Goal: Task Accomplishment & Management: Manage account settings

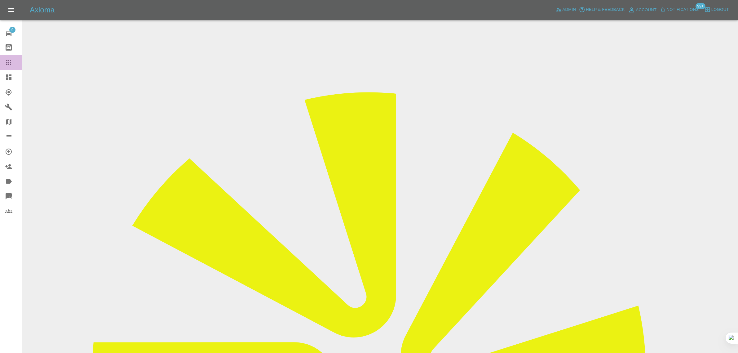
click at [10, 68] on link "Claims" at bounding box center [11, 62] width 22 height 15
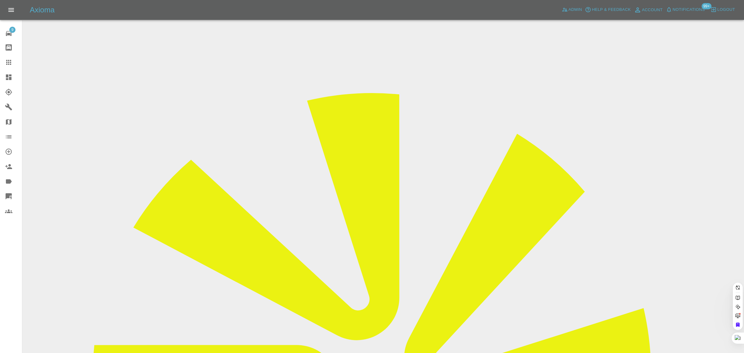
paste input "[EMAIL_ADDRESS][DOMAIN_NAME]"
type input "[EMAIL_ADDRESS][DOMAIN_NAME]"
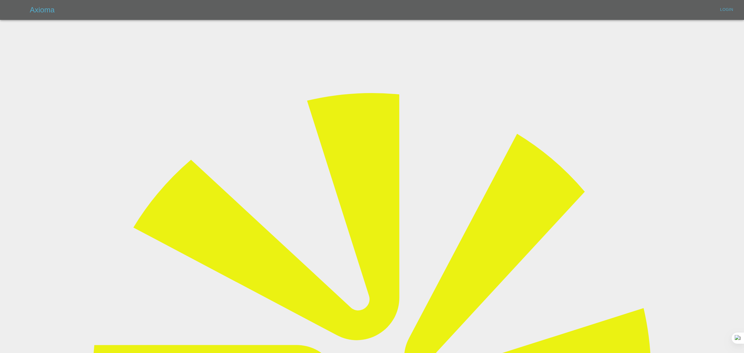
type input "[EMAIL_ADDRESS][DOMAIN_NAME]"
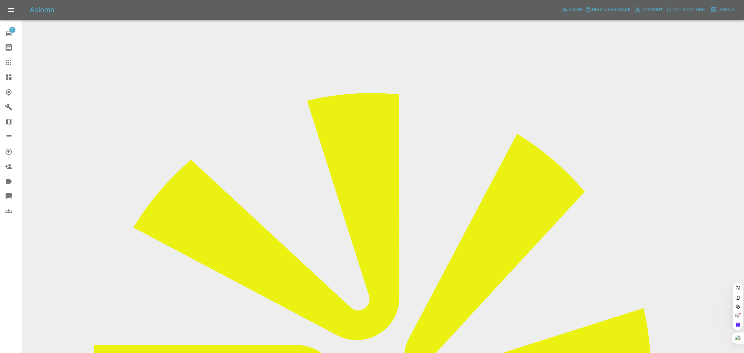
paste input "[EMAIL_ADDRESS][DOMAIN_NAME]"
type input "[EMAIL_ADDRESS][DOMAIN_NAME]"
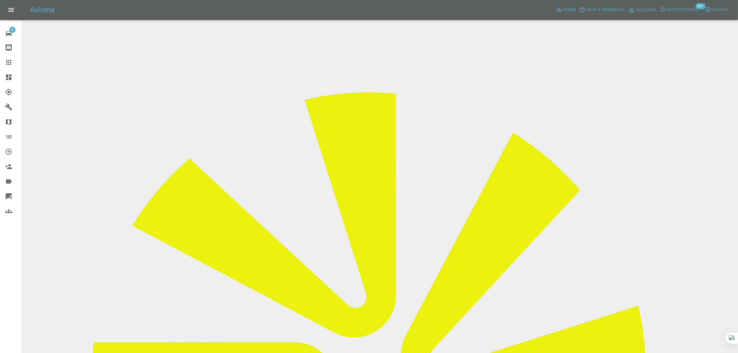
click at [0, 0] on input "Choose images" at bounding box center [0, 0] width 0 height 0
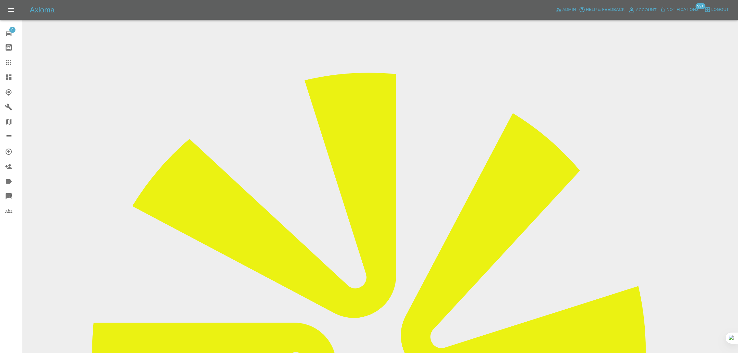
scroll to position [30, 0]
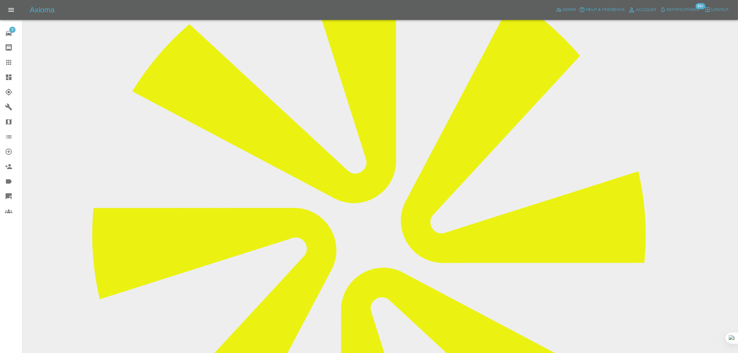
scroll to position [379, 0]
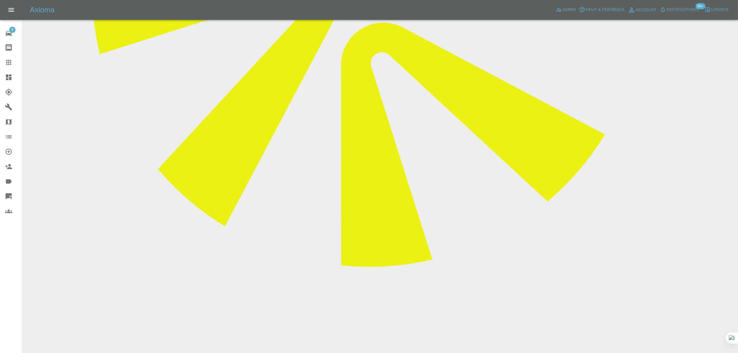
paste textarea "My car has now been transformed from having a narrow scratch, to a broad sweep …"
type textarea "My car has now been transformed from having a narrow scratch, to a broad sweep …"
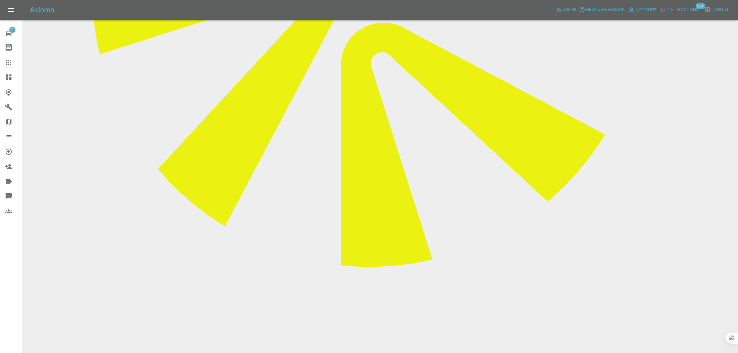
scroll to position [0, 0]
paste textarea "Hi. [DATE][DATE], [PERSON_NAME] came and repaired a deep scratch on my driver's…"
type textarea "Hi. [DATE][DATE], [PERSON_NAME] came and repaired a deep scratch on my driver's…"
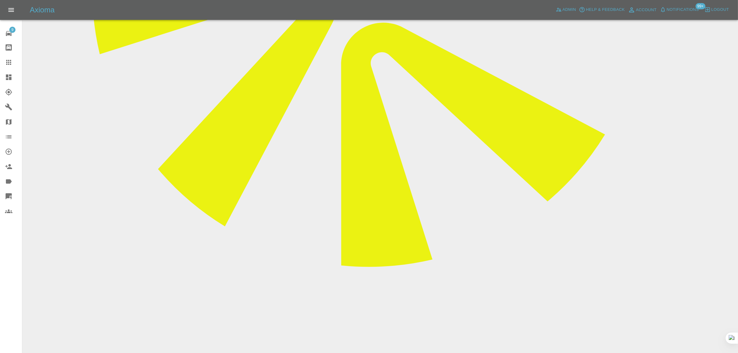
scroll to position [224, 0]
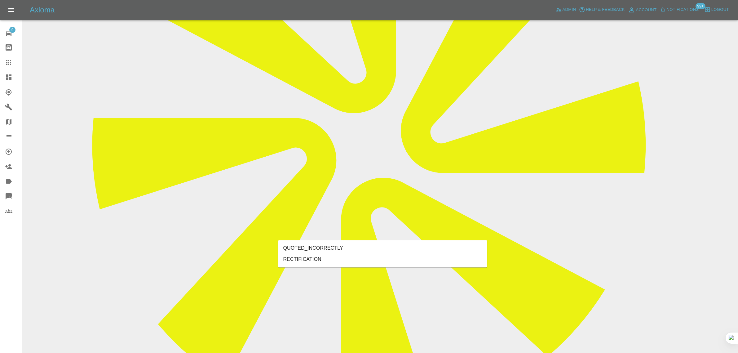
type input "rect"
click at [318, 259] on li "RECTIFICATION" at bounding box center [382, 259] width 209 height 11
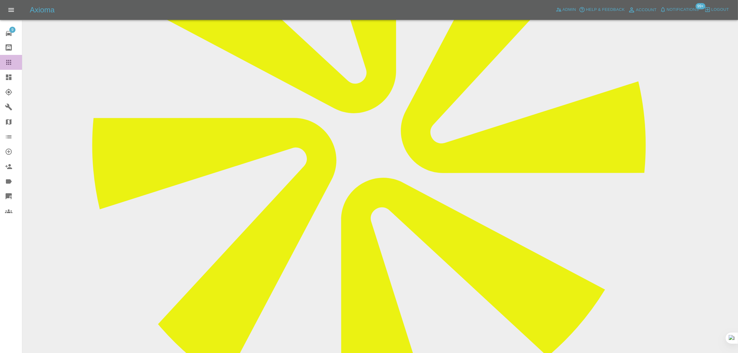
click at [6, 59] on icon at bounding box center [8, 62] width 7 height 7
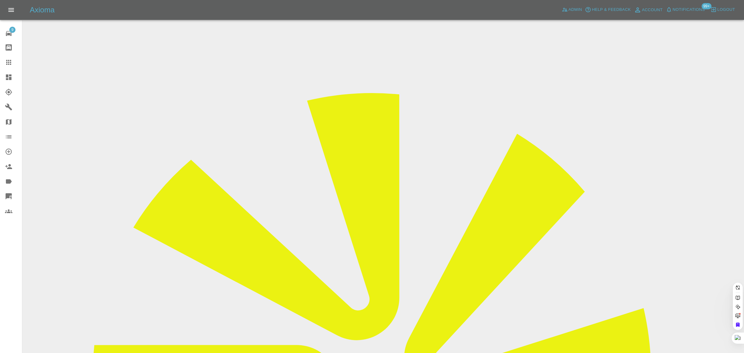
paste input "jay07869@hotmail.co.uk"
type input "jay07869@hotmail.co.uk"
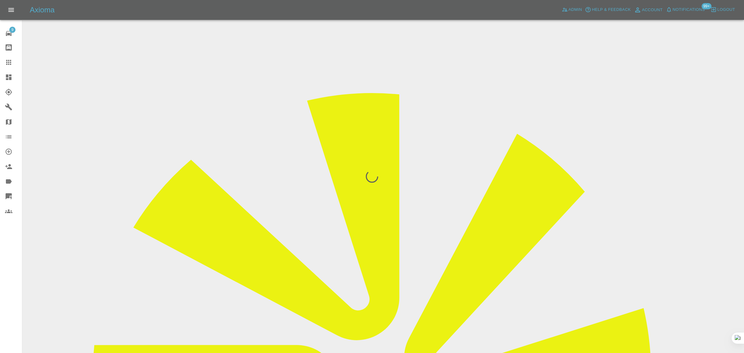
click at [10, 295] on div "9 Repair home Bodyshop home Claims Dashboard Explorer Garages Map Organization …" at bounding box center [11, 176] width 22 height 353
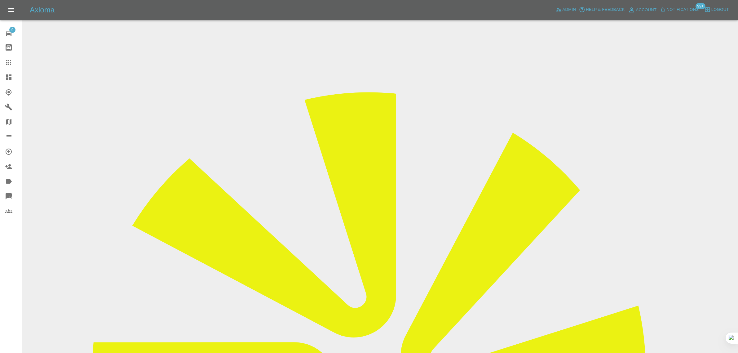
click at [12, 270] on div "9 Repair home Bodyshop home Claims Dashboard Explorer Garages Map Organization …" at bounding box center [11, 176] width 22 height 353
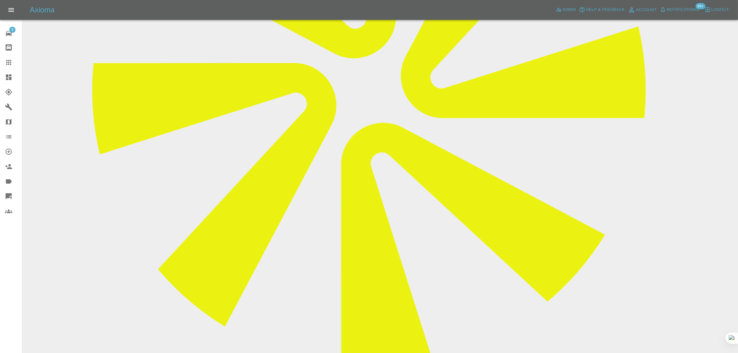
scroll to position [327, 0]
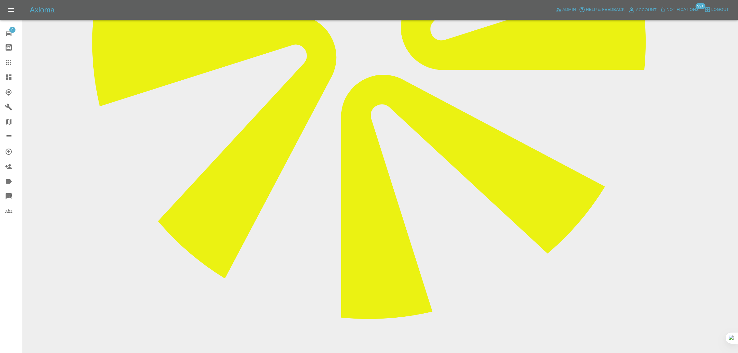
click at [12, 59] on div at bounding box center [13, 62] width 17 height 7
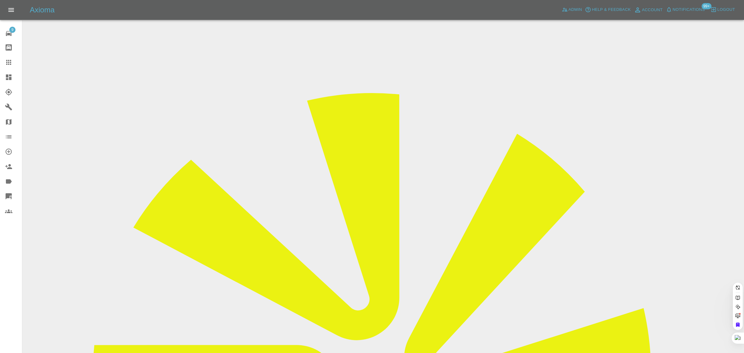
paste input "aseddon1@yahoo.co.uk"
type input "aseddon1@yahoo.co.uk"
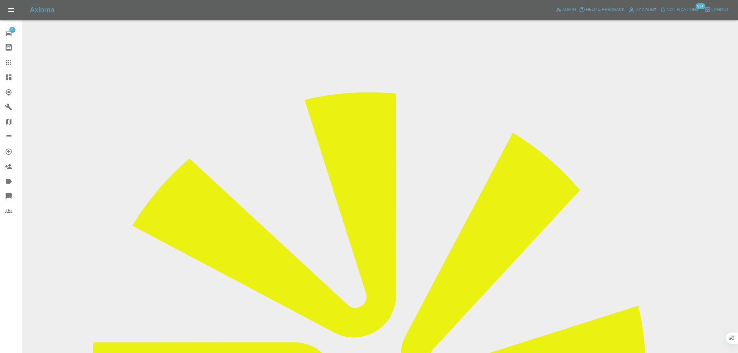
scroll to position [310, 0]
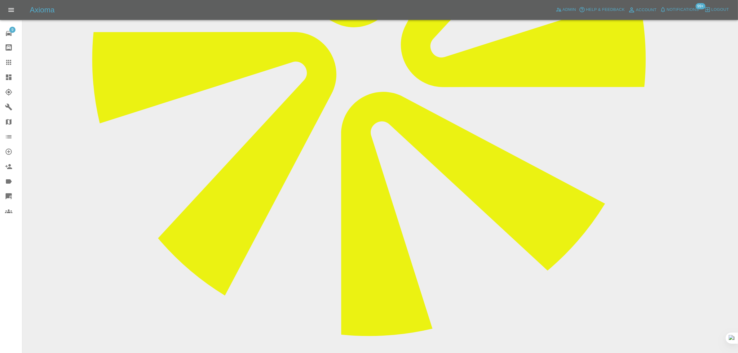
paste textarea "I was due to have a repair carried out today but the repairer has contacted me …"
type textarea "I was due to have a repair carried out today but the repairer has contacted me …"
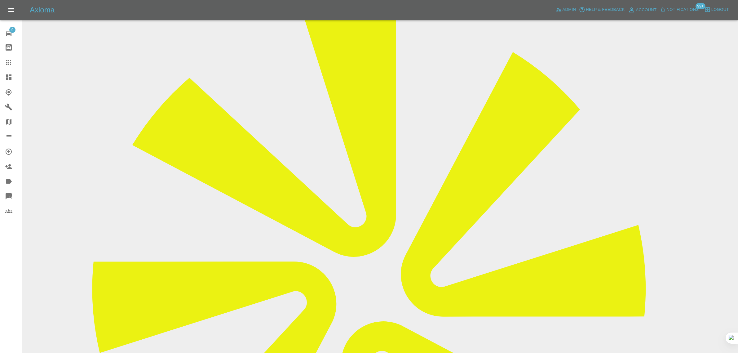
scroll to position [0, 0]
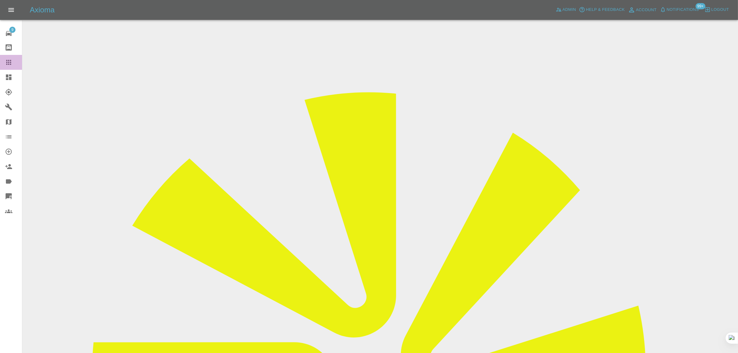
click at [10, 62] on icon at bounding box center [8, 62] width 7 height 7
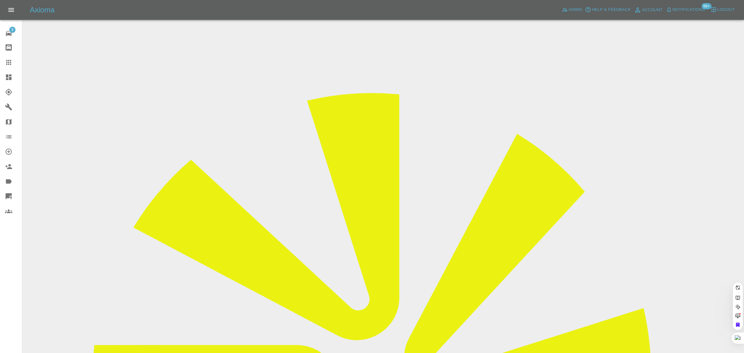
paste input "GD73RFF"
type input "GD73RFF"
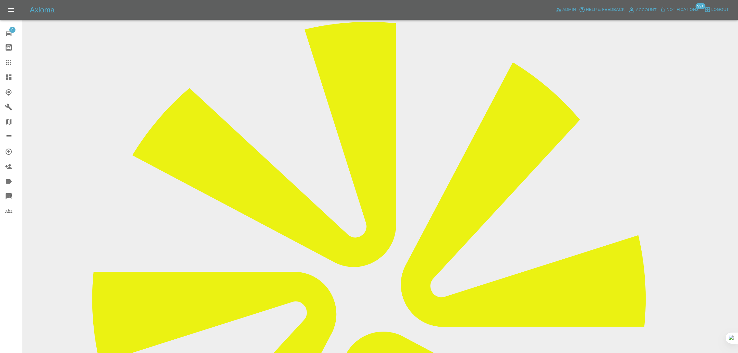
scroll to position [143, 0]
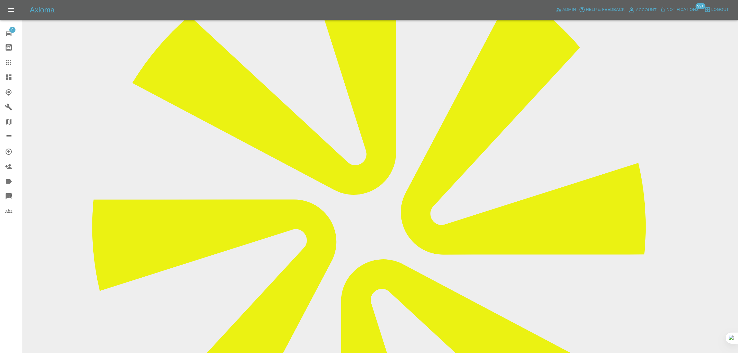
click at [13, 62] on div at bounding box center [13, 62] width 17 height 7
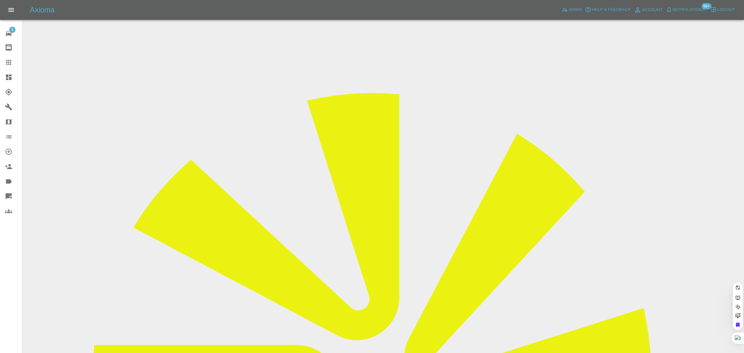
paste input "marc_bone_uk@yahoo.co.uk"
type input "marc_bone_uk@yahoo.co.uk"
drag, startPoint x: 357, startPoint y: 214, endPoint x: 73, endPoint y: 253, distance: 286.2
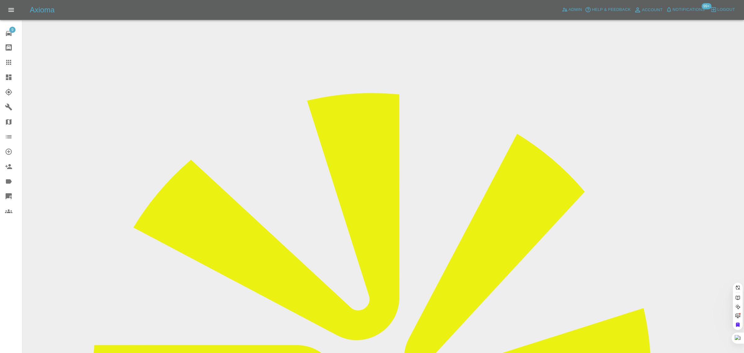
click at [7, 271] on div "9 Repair home Bodyshop home Claims Dashboard Explorer Garages Map Organization …" at bounding box center [11, 176] width 22 height 353
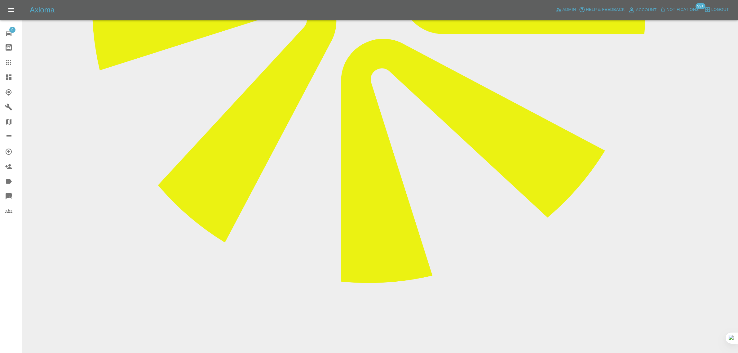
scroll to position [426, 0]
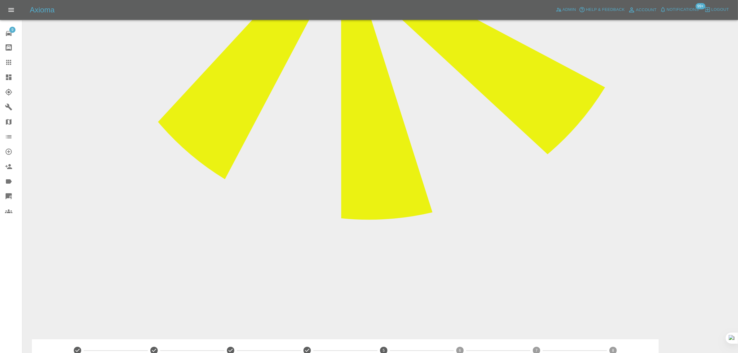
drag, startPoint x: 295, startPoint y: 172, endPoint x: 352, endPoint y: 171, distance: 56.7
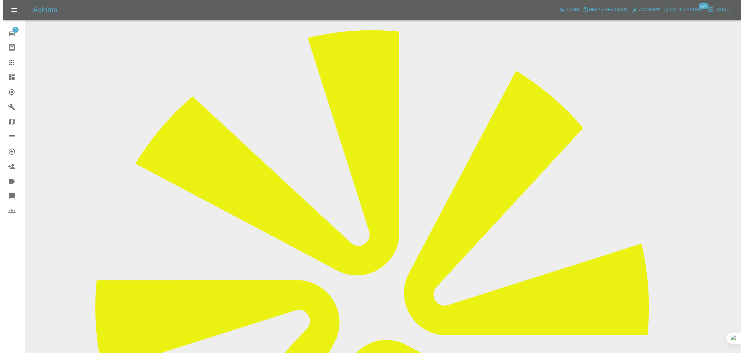
scroll to position [0, 0]
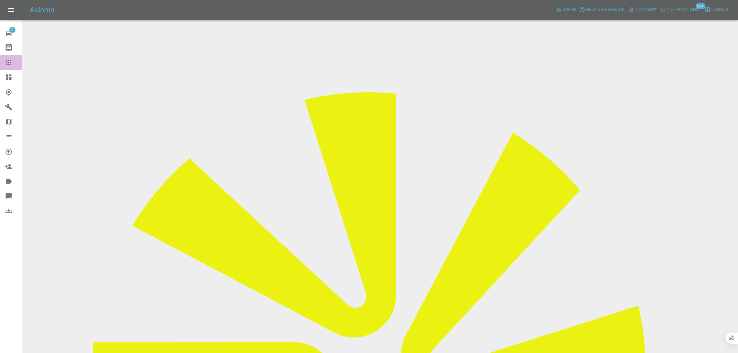
click at [10, 60] on icon at bounding box center [8, 62] width 5 height 5
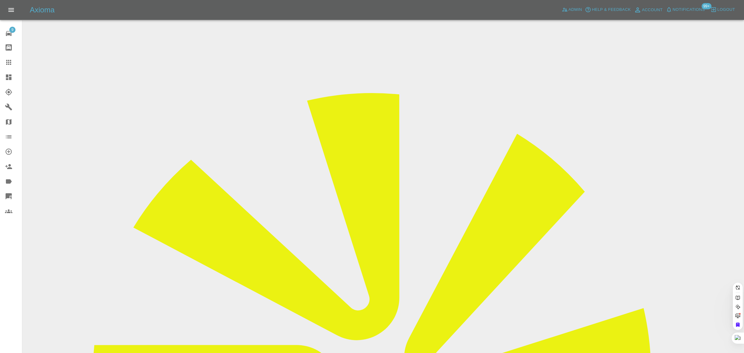
paste input "angiwinter@hotmail.com"
type input "angiwinter@hotmail.com"
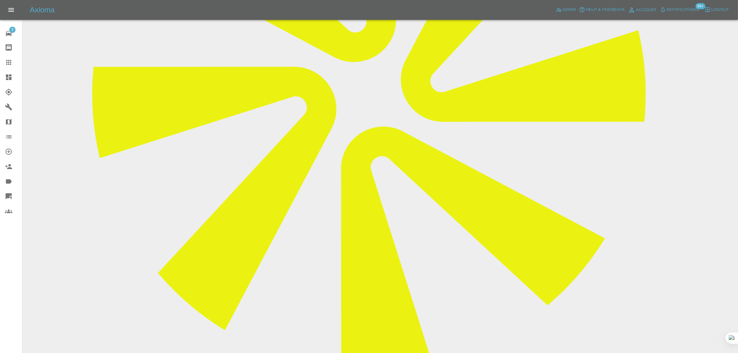
scroll to position [310, 0]
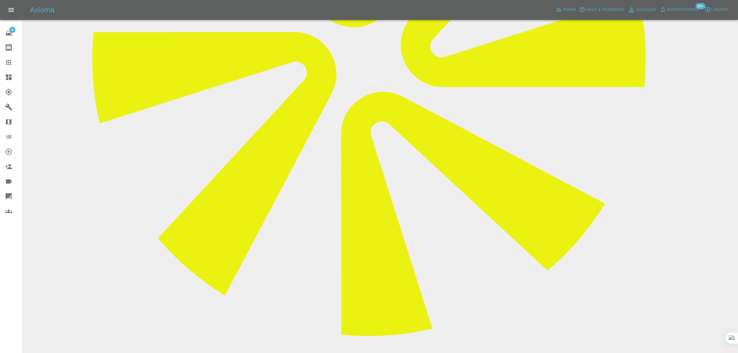
paste textarea "I've text the repairer but not heard back - there is bay parking outside the ho…"
type textarea "I've text the repairer but not heard back - there is bay parking outside the ho…"
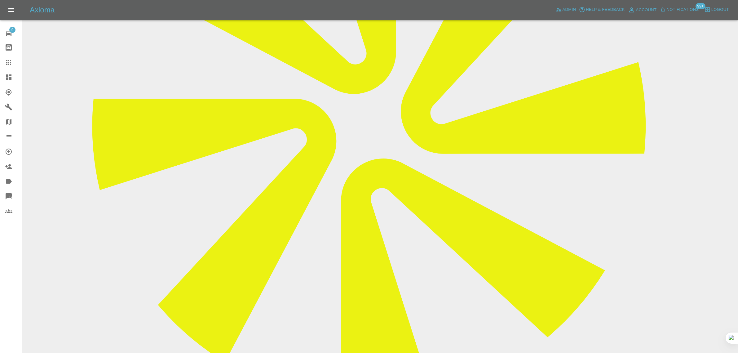
scroll to position [387, 0]
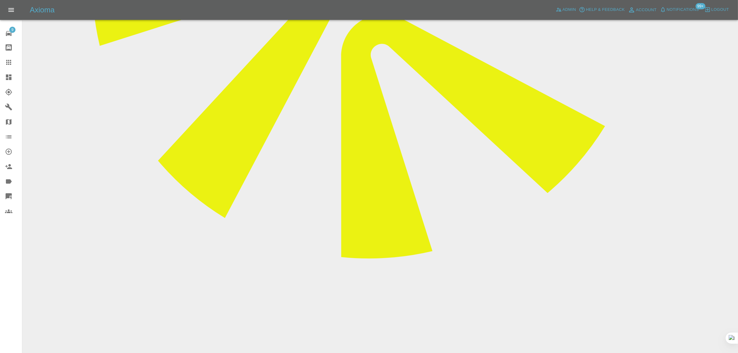
click at [8, 69] on link "Claims" at bounding box center [11, 62] width 22 height 15
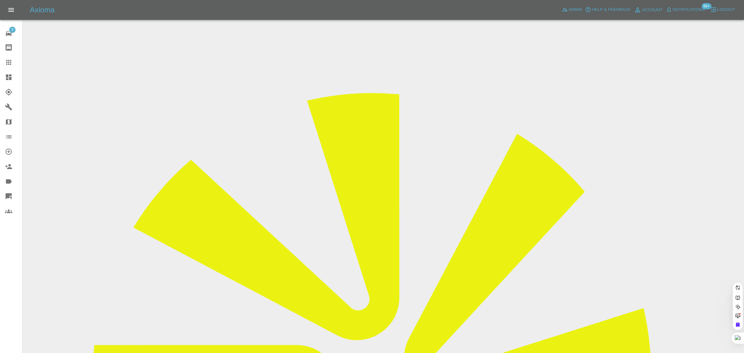
drag, startPoint x: 292, startPoint y: 205, endPoint x: 356, endPoint y: 206, distance: 63.5
paste input "bev.kilmartin@ntlworld.com"
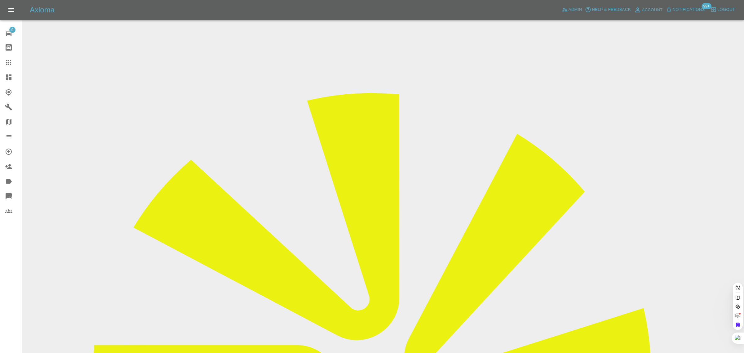
type input "bev.kilmartin@ntlworld.com"
click at [9, 272] on div "9 Repair home Bodyshop home Claims Dashboard Explorer Garages Map Organization …" at bounding box center [11, 176] width 22 height 353
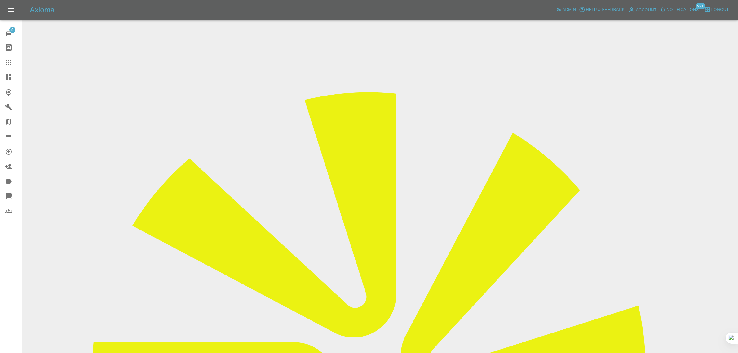
click at [0, 0] on input "Choose images" at bounding box center [0, 0] width 0 height 0
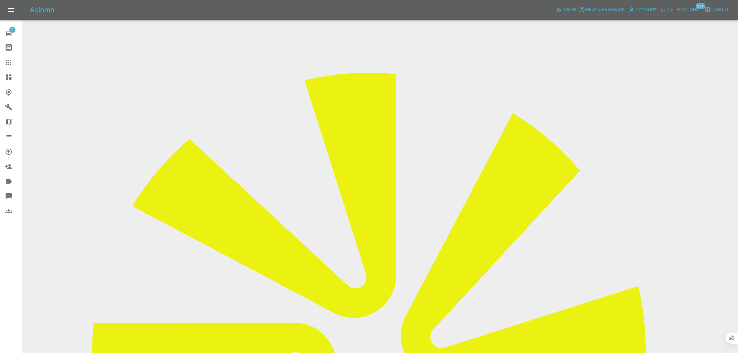
scroll to position [30, 0]
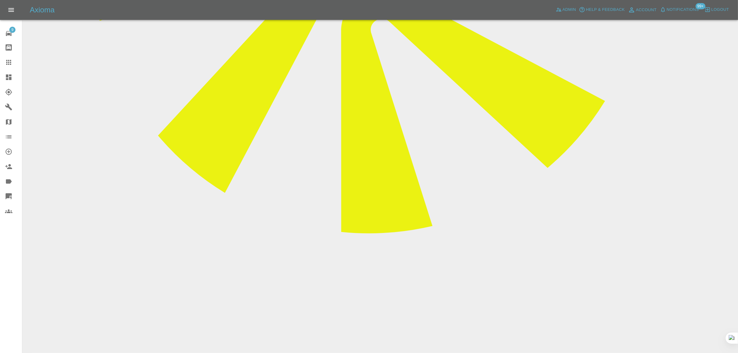
scroll to position [426, 0]
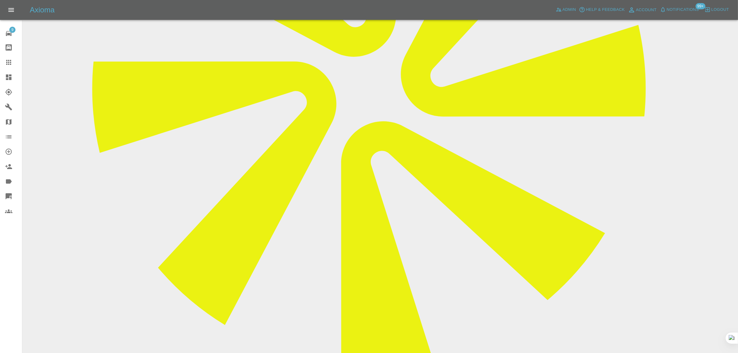
scroll to position [387, 0]
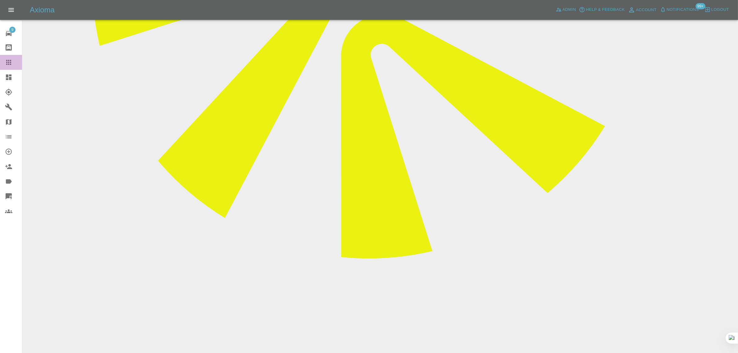
click at [8, 64] on icon at bounding box center [8, 62] width 5 height 5
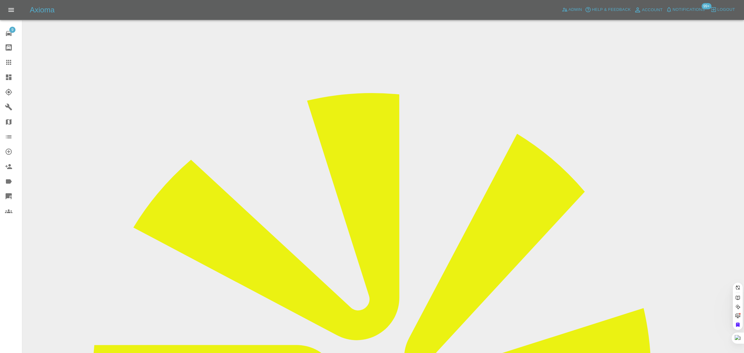
paste input "02bburrell@live.co.uk"
type input "02bburrell@live.co.uk"
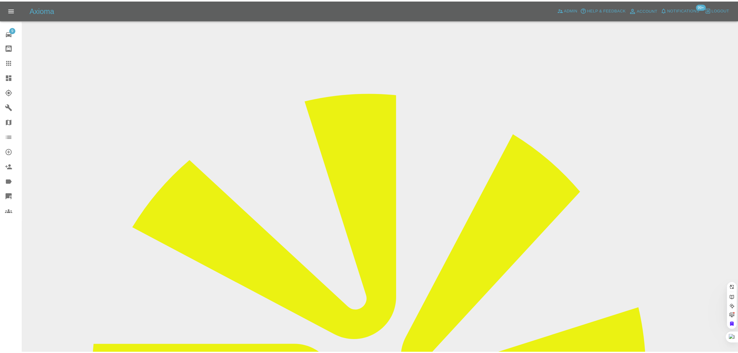
scroll to position [0, 0]
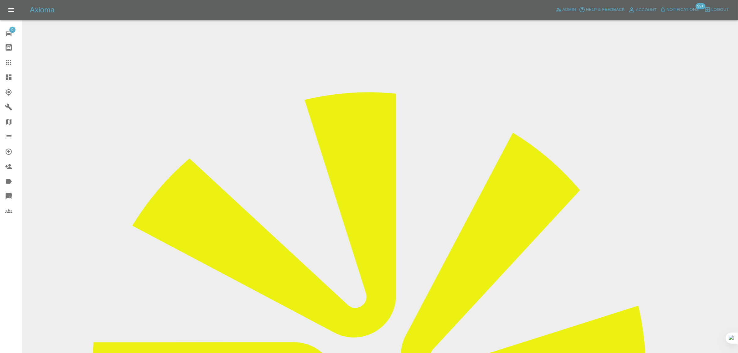
click at [0, 0] on input "Choose images" at bounding box center [0, 0] width 0 height 0
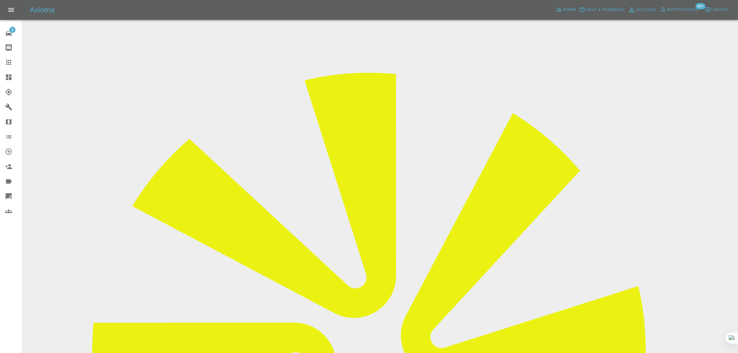
scroll to position [30, 0]
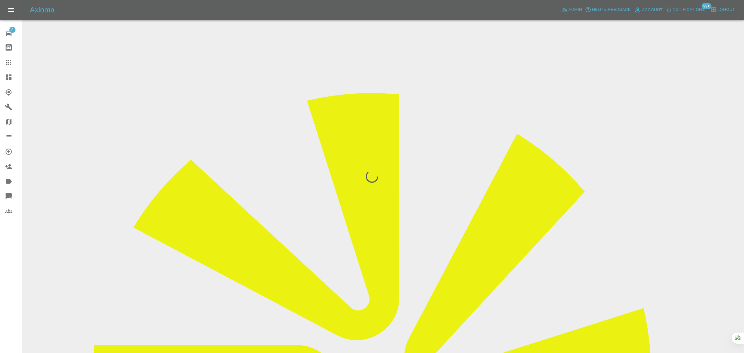
click at [64, 277] on div at bounding box center [372, 176] width 744 height 353
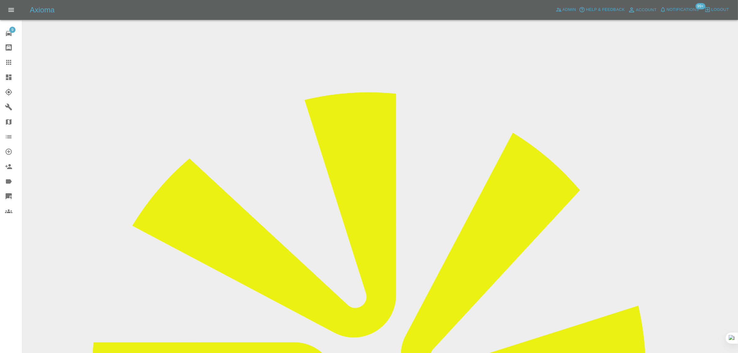
click at [8, 57] on link "Claims" at bounding box center [11, 62] width 22 height 15
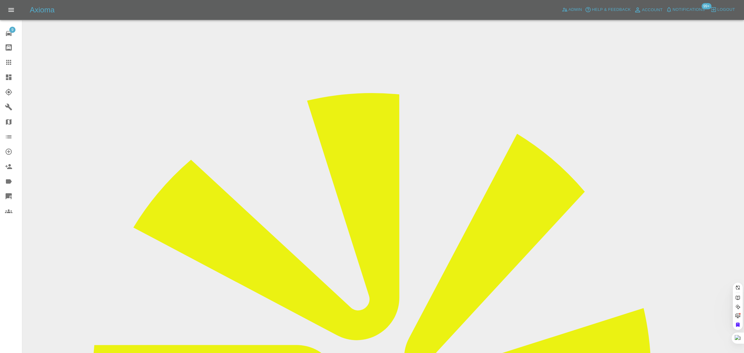
paste input "[EMAIL_ADDRESS][DOMAIN_NAME]"
type input "[EMAIL_ADDRESS][DOMAIN_NAME]"
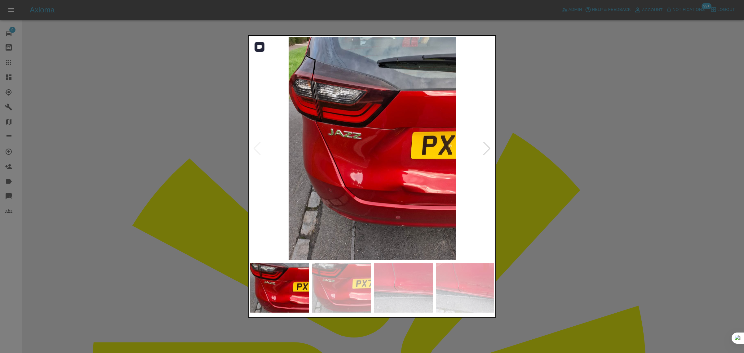
click at [488, 147] on div at bounding box center [486, 149] width 8 height 14
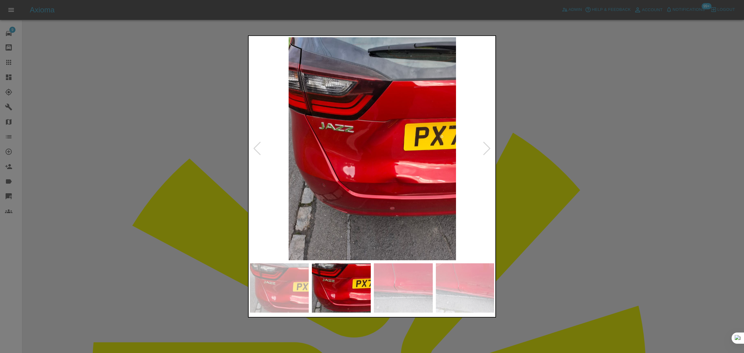
click at [489, 147] on div at bounding box center [486, 149] width 8 height 14
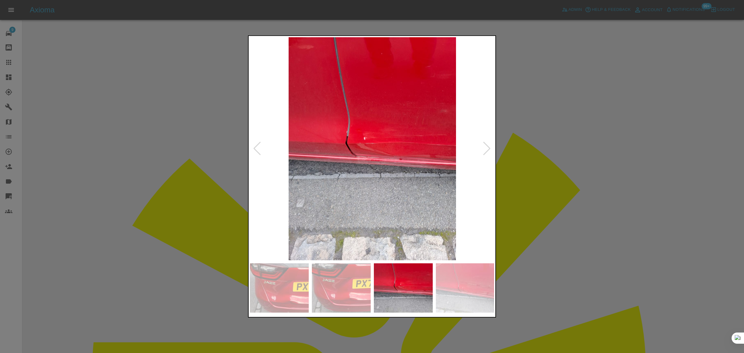
click at [489, 147] on div at bounding box center [486, 149] width 8 height 14
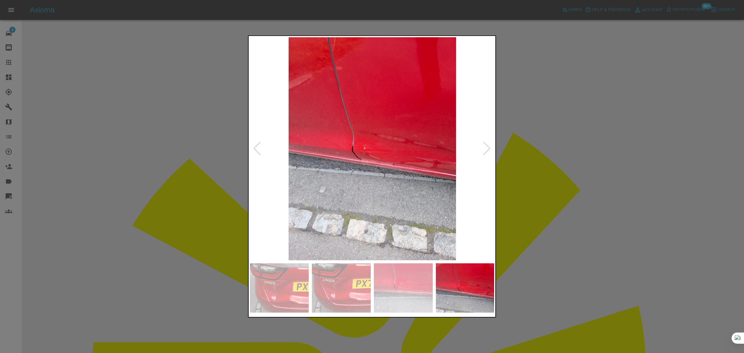
click at [489, 147] on div at bounding box center [486, 149] width 8 height 14
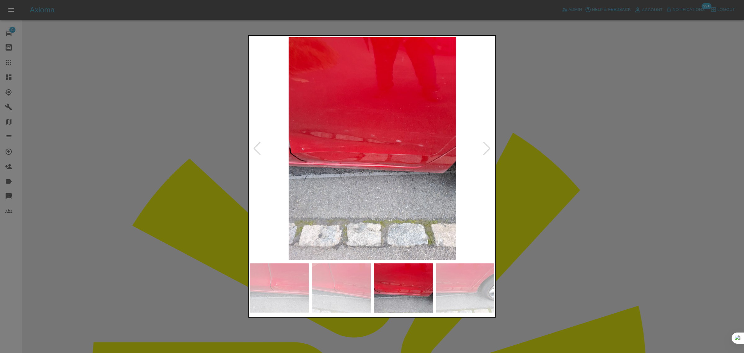
click at [488, 147] on div at bounding box center [486, 149] width 8 height 14
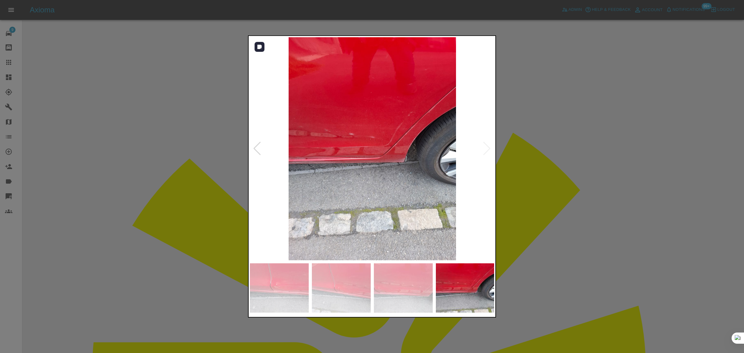
click at [488, 148] on img at bounding box center [372, 148] width 245 height 223
click at [189, 276] on div at bounding box center [372, 176] width 744 height 353
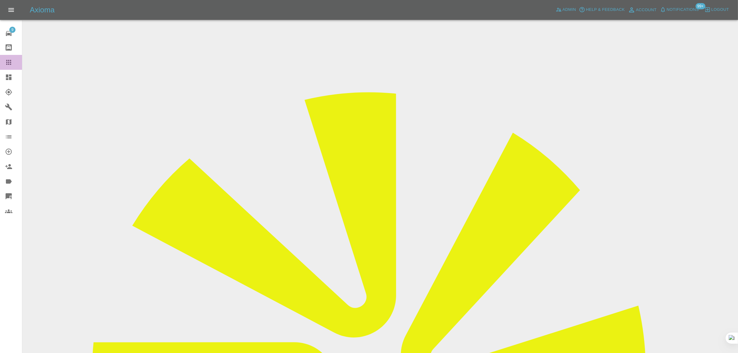
click at [10, 60] on icon at bounding box center [8, 62] width 5 height 5
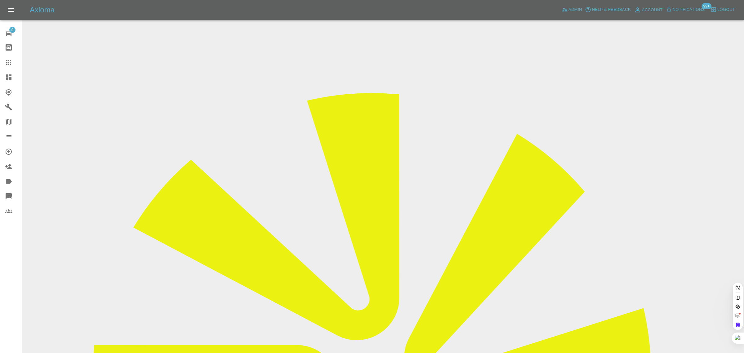
paste input "david.bonser1@icloud.com"
type input "david.bonser1@icloud."
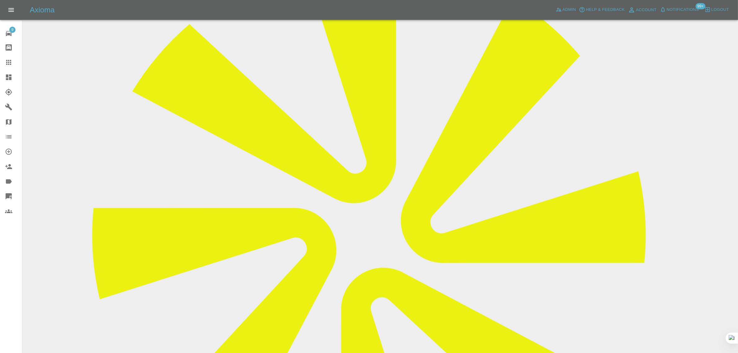
scroll to position [310, 0]
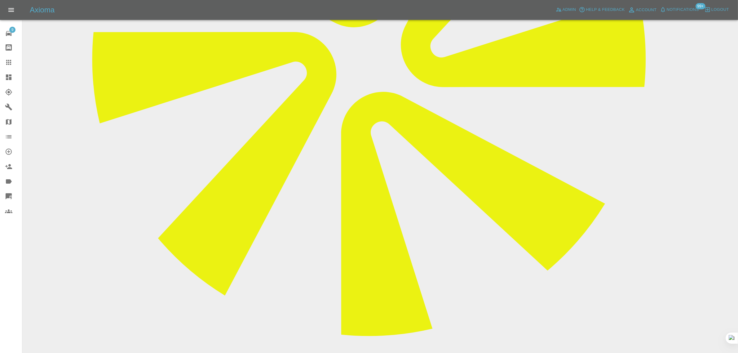
paste textarea "I paid the deposit to have my car repaired (see Receipt #1525-1628 ) and select…"
type textarea "I paid the deposit to have my car repaired (see Receipt #1525-1628 ) and select…"
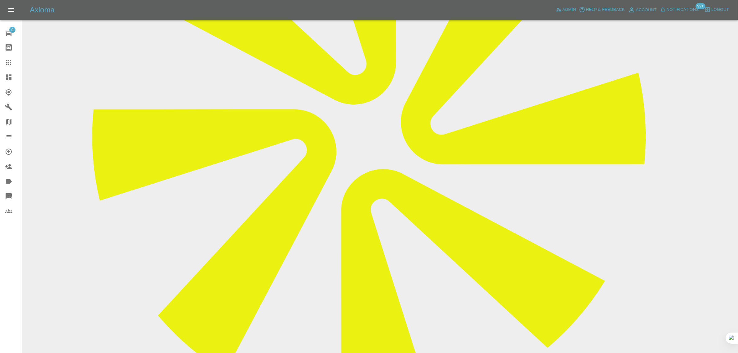
scroll to position [232, 0]
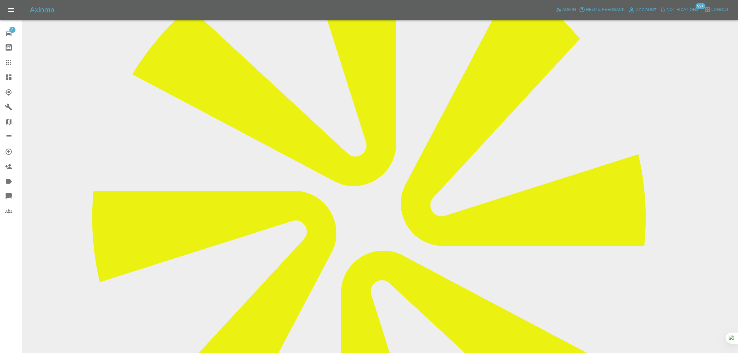
scroll to position [39, 0]
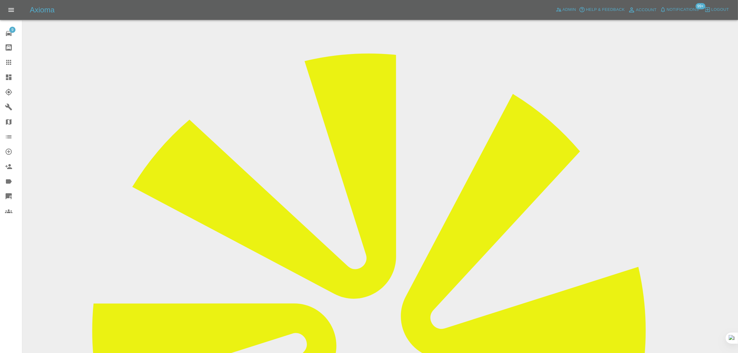
drag, startPoint x: 358, startPoint y: 165, endPoint x: 430, endPoint y: 166, distance: 71.6
copy td "david.bonser1@icloud.com"
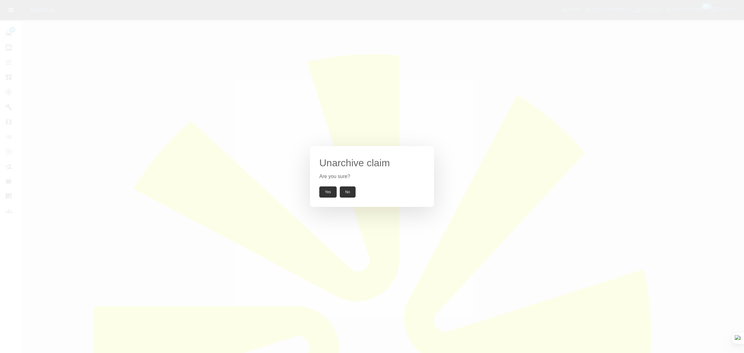
click at [325, 193] on button "Yes" at bounding box center [327, 191] width 17 height 11
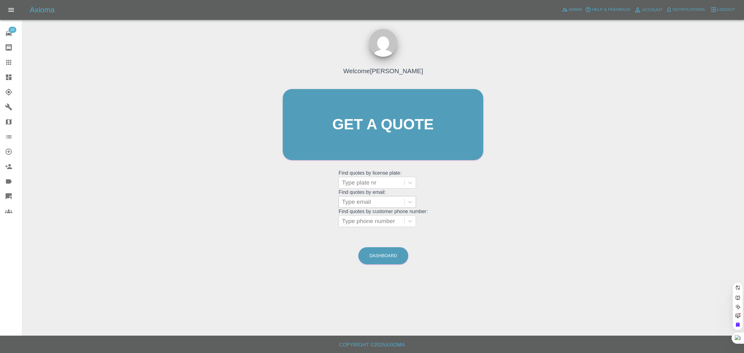
click at [368, 197] on div "Type email" at bounding box center [371, 201] width 65 height 11
click at [363, 202] on div at bounding box center [371, 201] width 59 height 9
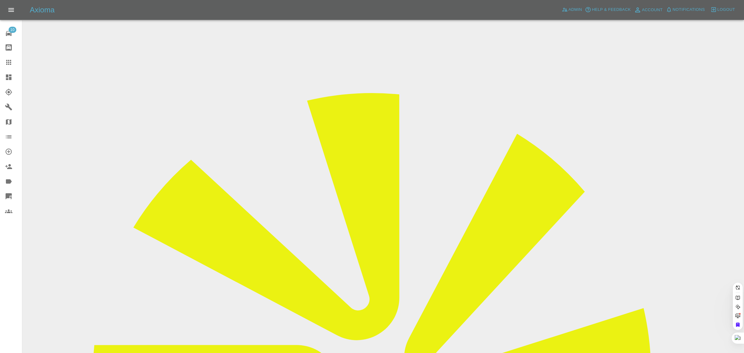
paste input "elbon58@gmail.com"
type input "elbon58@gmail.com"
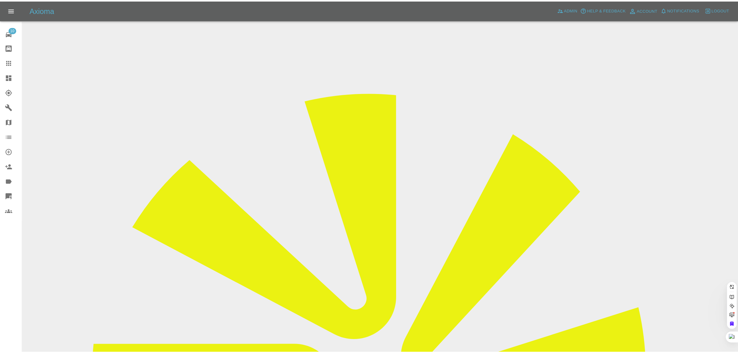
scroll to position [0, 0]
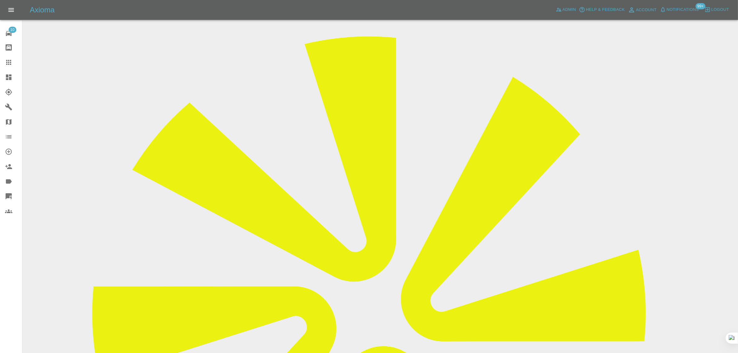
scroll to position [109, 0]
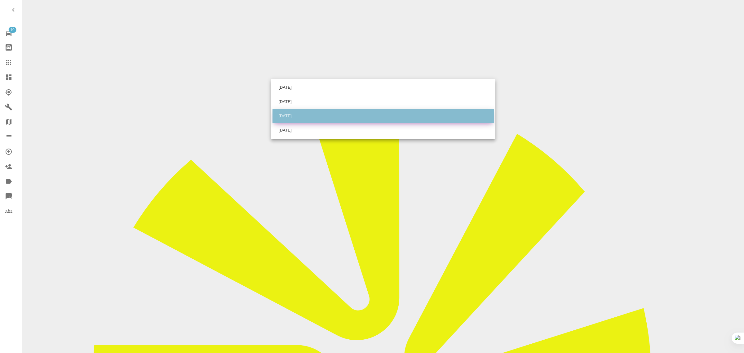
click at [310, 112] on li "[DATE]" at bounding box center [382, 116] width 221 height 14
type input "2025-10-01T00:00:00.000Z"
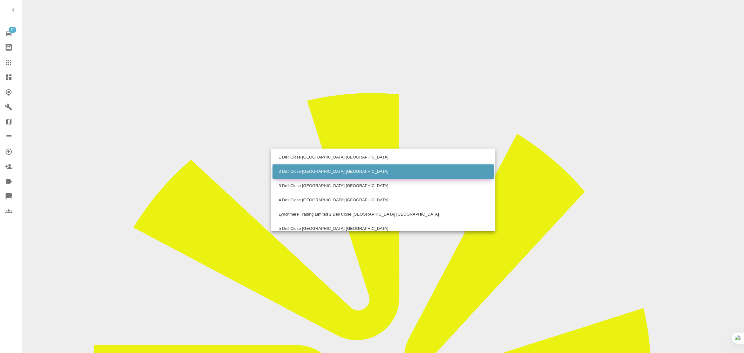
click at [301, 170] on li "2 Dell Close Haslemere Surrey" at bounding box center [382, 171] width 221 height 14
type input "2 Dell Close Haslemere Surrey"
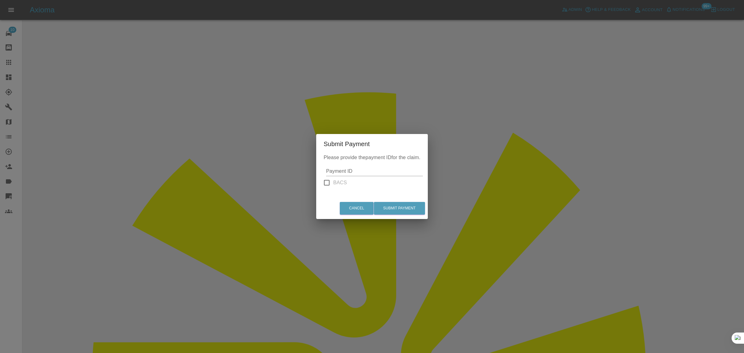
click at [364, 174] on input "Payment ID" at bounding box center [374, 171] width 97 height 10
paste input "pi_3S93ORA4aDea5wMj1K6Vnot4"
type input "pi_3S93ORA4aDea5wMj1K6Vnot4"
click at [396, 207] on button "Submit Payment" at bounding box center [399, 208] width 51 height 13
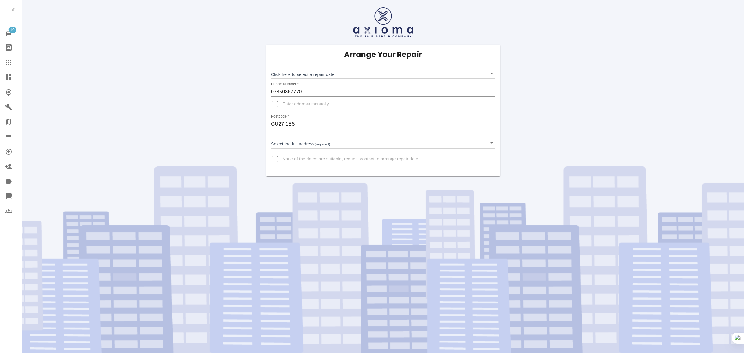
click at [321, 72] on body "10 Repair home Bodyshop home Claims Dashboard Explorer Garages Map Organization…" at bounding box center [372, 176] width 744 height 353
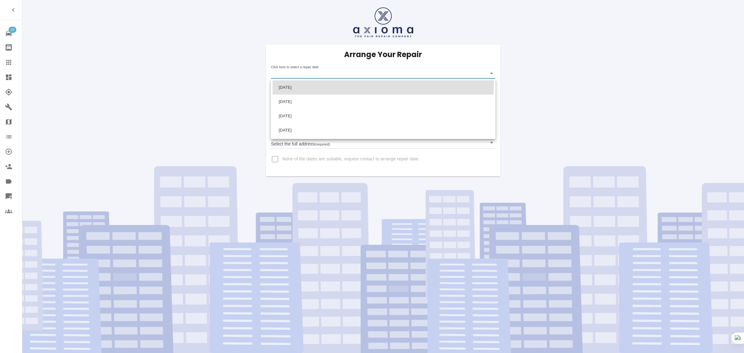
click at [321, 92] on li "Mon Sep 29 2025" at bounding box center [382, 87] width 221 height 14
type input "2025-09-29T00:00:00.000Z"
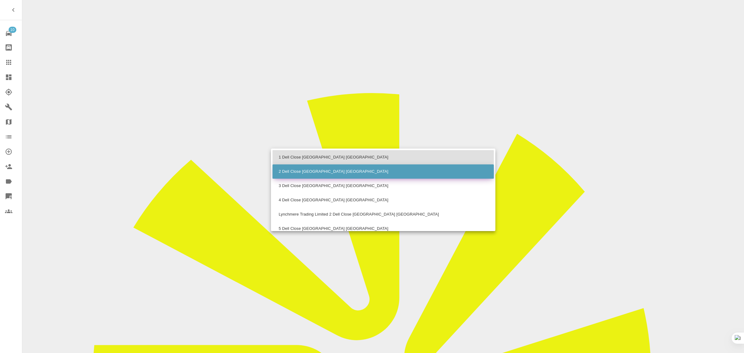
click at [292, 173] on li "2 Dell Close Haslemere Surrey" at bounding box center [382, 171] width 221 height 14
type input "2 Dell Close Haslemere Surrey"
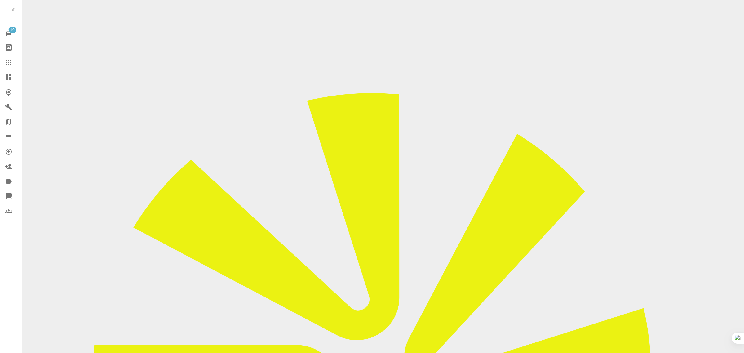
drag, startPoint x: 108, startPoint y: 72, endPoint x: 101, endPoint y: 45, distance: 27.7
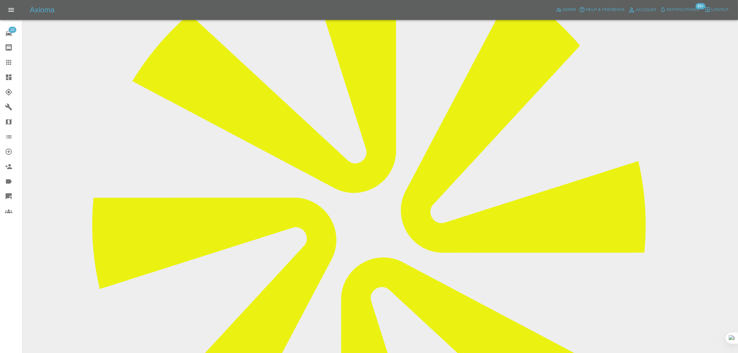
scroll to position [116, 0]
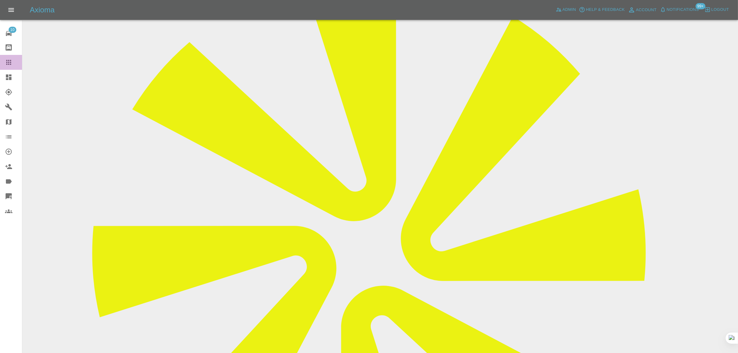
click at [9, 62] on icon at bounding box center [8, 62] width 7 height 7
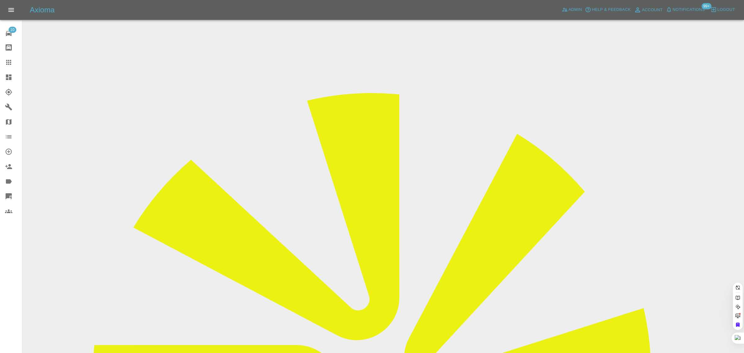
paste input "ginatt2011@gmail.com"
type input "ginatt2011@gmail.com"
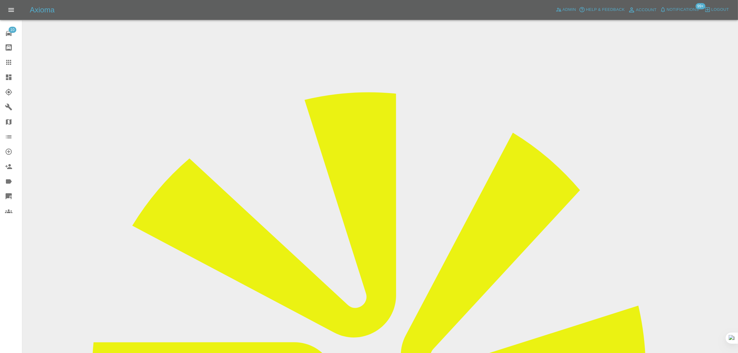
click at [8, 66] on icon at bounding box center [8, 62] width 7 height 7
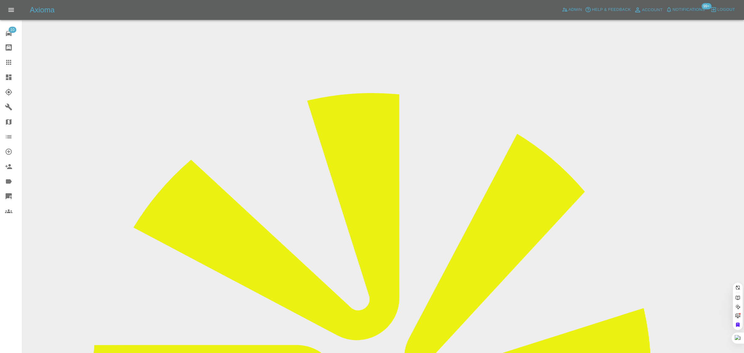
paste input "e.woolley2@ntlworld.com"
type input "e.woolley2@ntlworld.com"
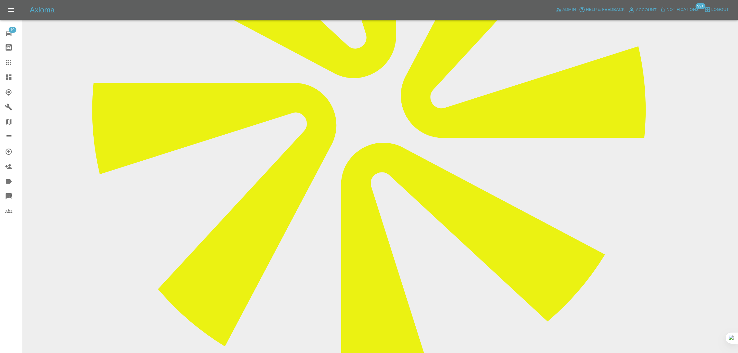
scroll to position [271, 0]
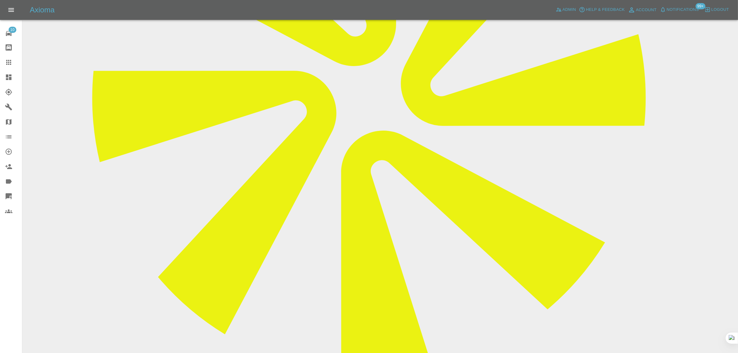
paste textarea "He then sends me a text saying he will be picking up the paint at 10.30 and to …"
type textarea "He then sends me a text saying he will be picking up the paint at 10.30 and to …"
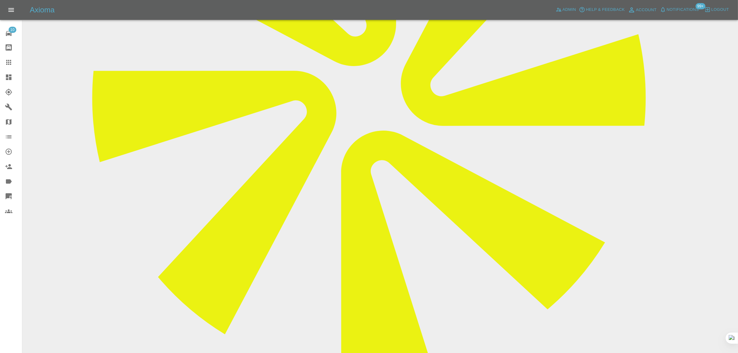
scroll to position [0, 0]
paste textarea "Hi I wish to advise you that I am very unsatisfied with your service technician…"
type textarea "Hi I wish to advise you that I am very unsatisfied with your service technician…"
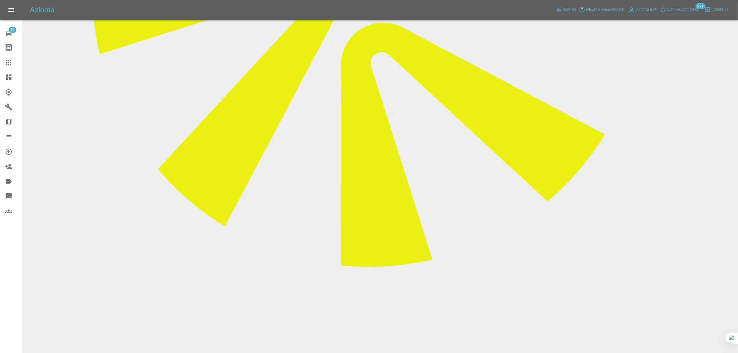
scroll to position [232, 0]
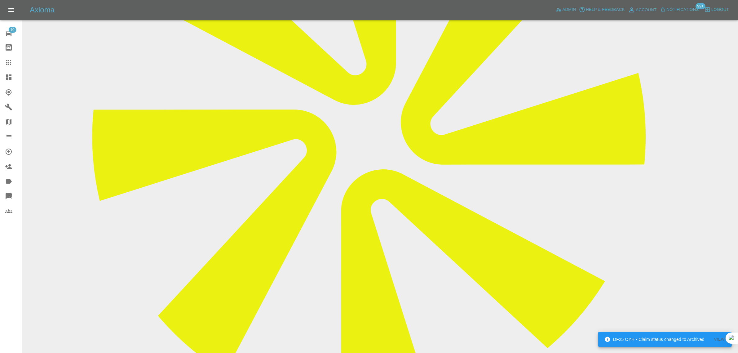
click at [8, 59] on icon at bounding box center [8, 62] width 7 height 7
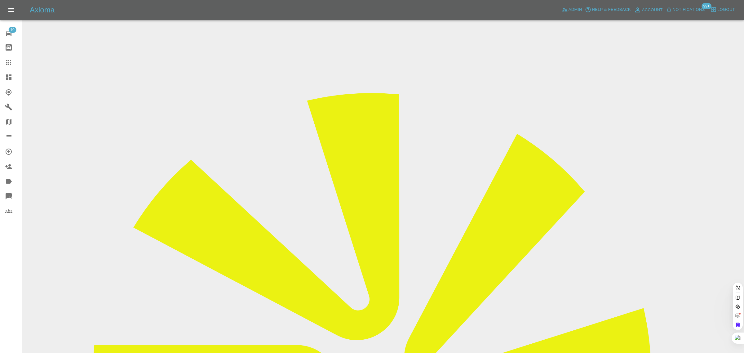
paste input "e.woolley2@ntlworld.com"
type input "e.woolley2@ntlworld.co"
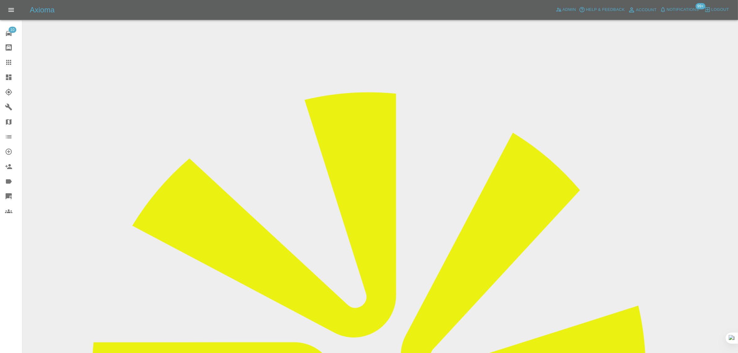
click at [0, 0] on input "Choose images" at bounding box center [0, 0] width 0 height 0
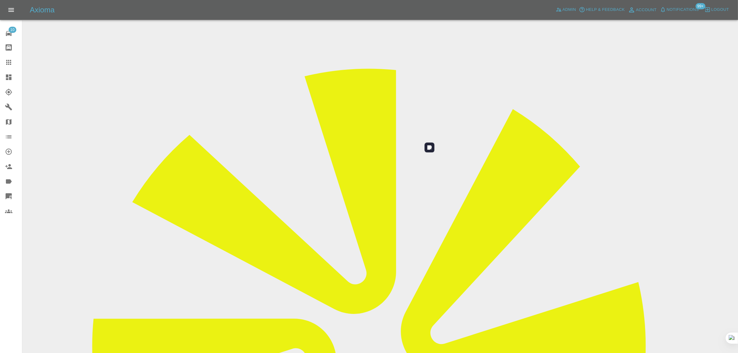
scroll to position [30, 0]
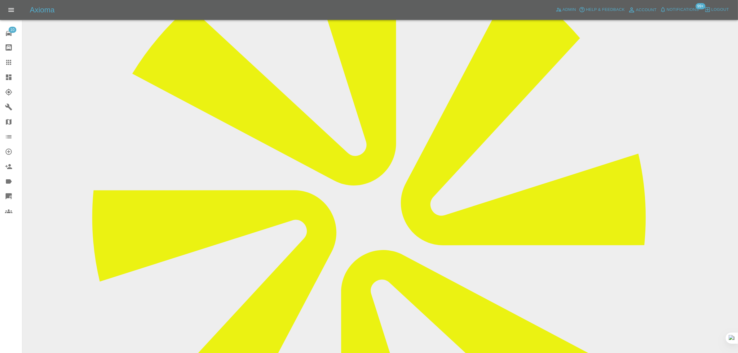
scroll to position [271, 0]
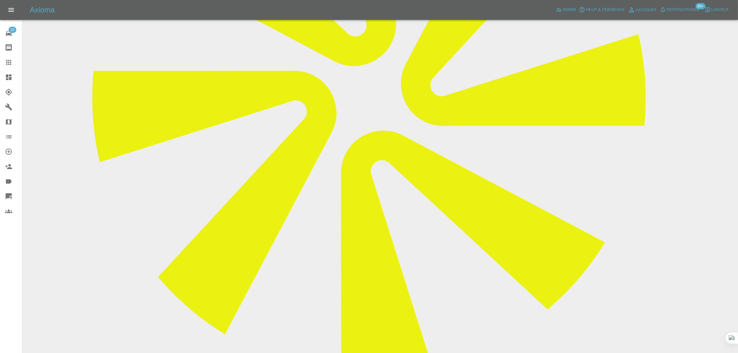
paste textarea "Apologies, please see attached relevant pictures. Sadly due to car being black …"
type textarea "Apologies, please see attached relevant pictures. Sadly due to car being black …"
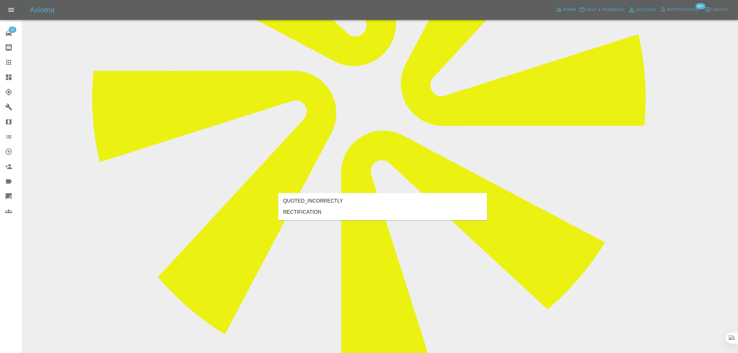
type input "rect"
click at [297, 210] on li "RECTIFICATION" at bounding box center [382, 212] width 209 height 11
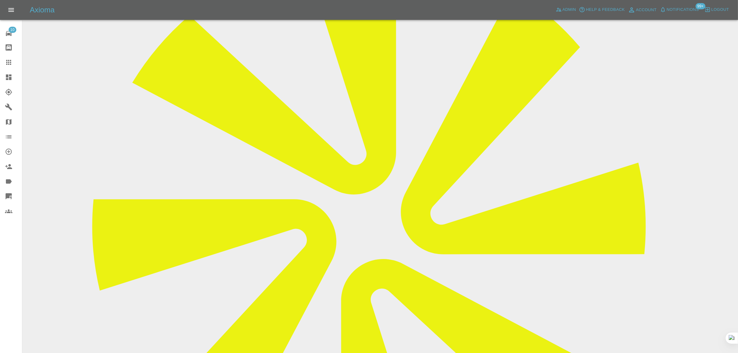
scroll to position [39, 0]
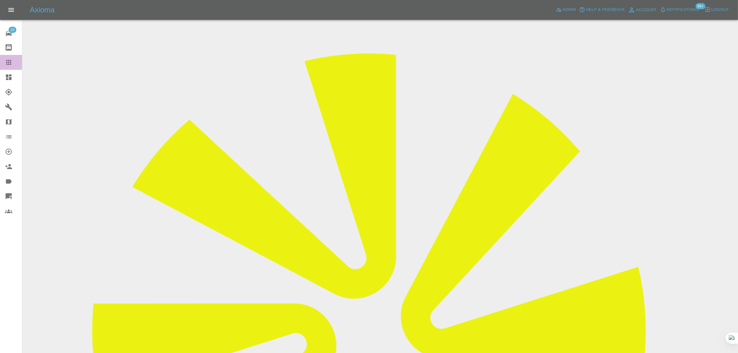
click at [10, 62] on icon at bounding box center [8, 62] width 5 height 5
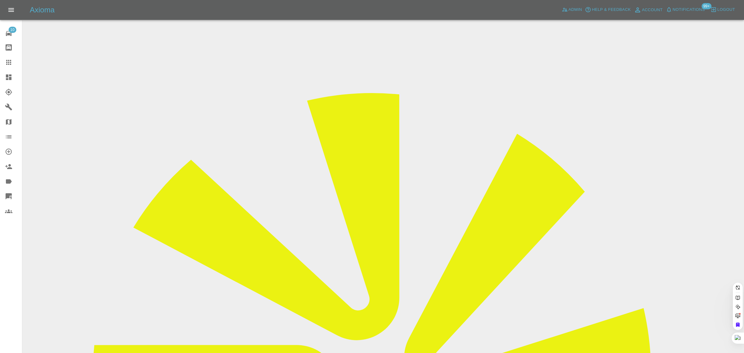
paste input "needhamtracey40@gmail.com"
type input "needhamtracey40@gmail.com"
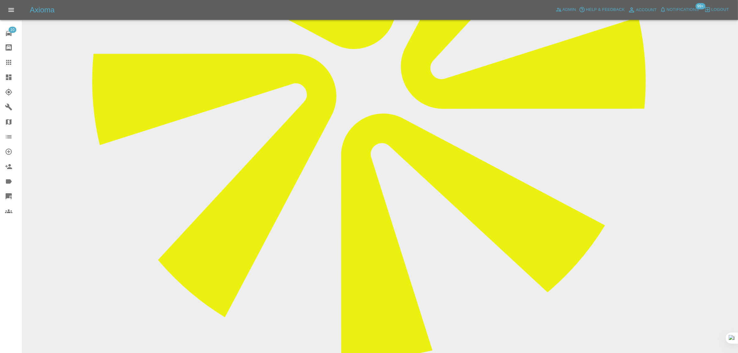
scroll to position [276, 0]
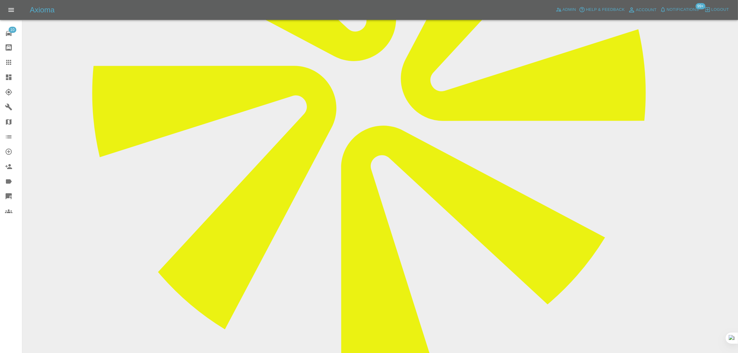
paste textarea "Hi we have a booking with you on the 25th September due to all the messing arou…"
type textarea "Hi we have a booking with you on the 25th September due to all the messing arou…"
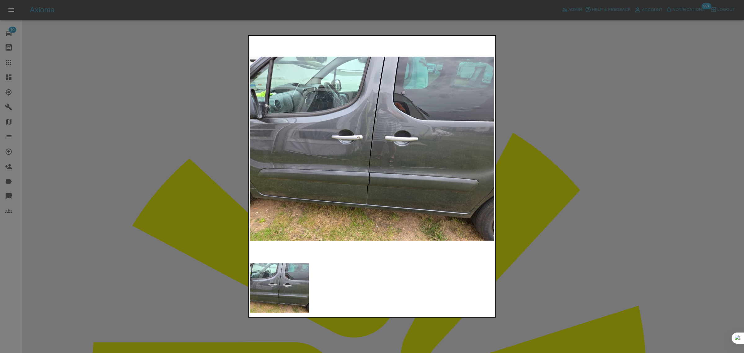
click at [587, 148] on div at bounding box center [372, 176] width 744 height 353
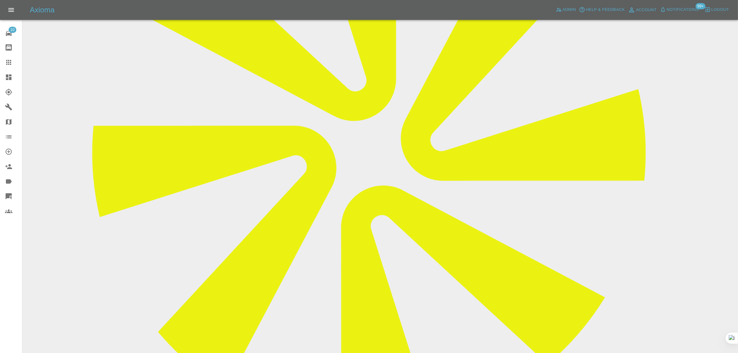
scroll to position [232, 0]
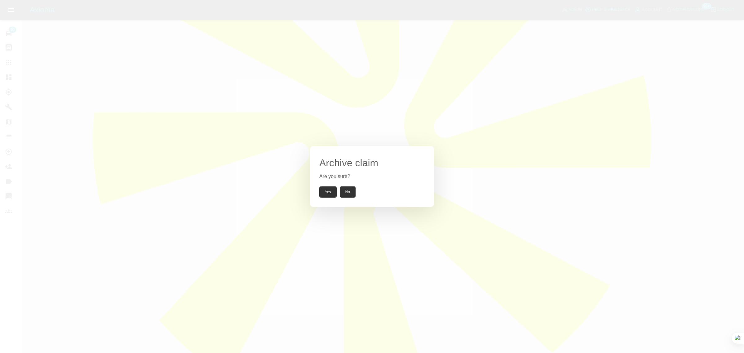
click at [325, 191] on button "Yes" at bounding box center [327, 191] width 17 height 11
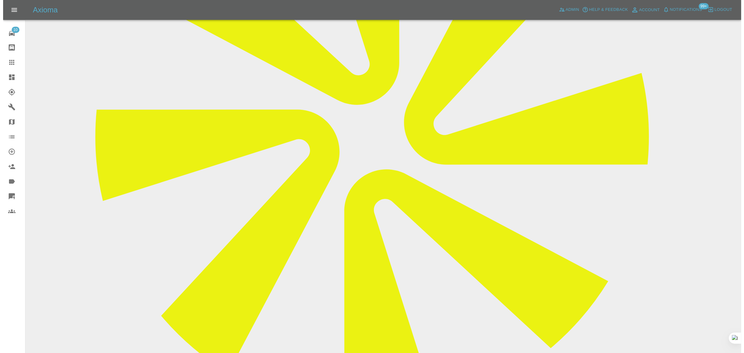
scroll to position [0, 0]
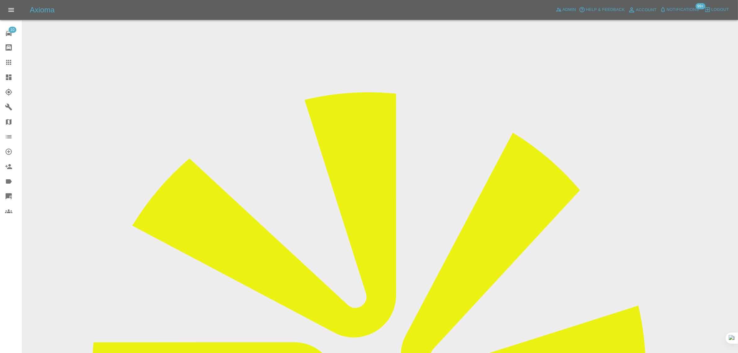
drag, startPoint x: 589, startPoint y: 98, endPoint x: 613, endPoint y: 95, distance: 24.4
copy td "Auto ADAS"
drag, startPoint x: 278, startPoint y: 106, endPoint x: 402, endPoint y: 109, distance: 124.0
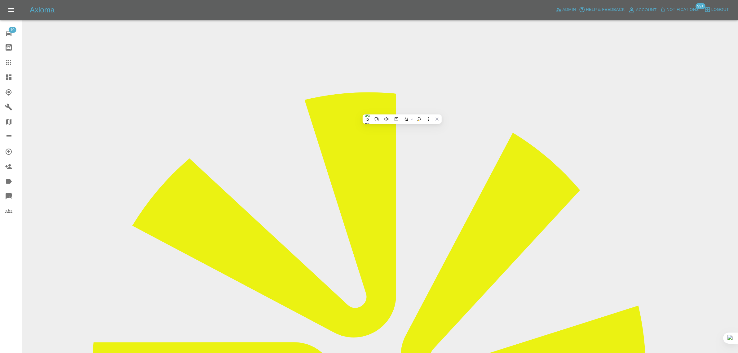
copy tr "Registration plates WJ16KPL"
drag, startPoint x: 279, startPoint y: 166, endPoint x: 420, endPoint y: 179, distance: 141.6
copy tbody "Vehicle Location PE25 1LZ Driver Tracey Needham"
drag, startPoint x: 509, startPoint y: 261, endPoint x: 645, endPoint y: 262, distance: 136.3
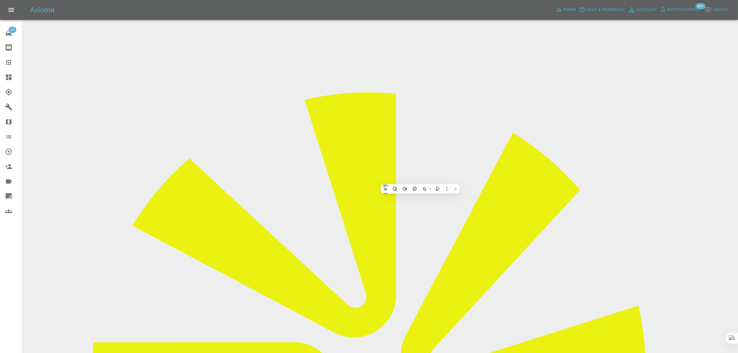
copy tr "Repair Date 25/09/2025"
click at [10, 64] on icon at bounding box center [8, 62] width 5 height 5
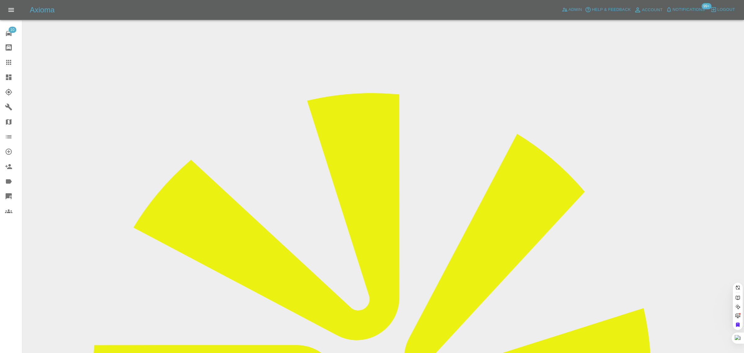
paste input "incommunicado7@gmail.com"
type input "incommunicado7@gmail.co"
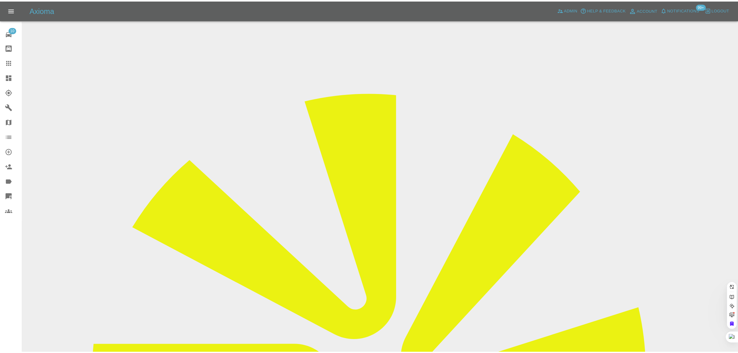
scroll to position [0, 12]
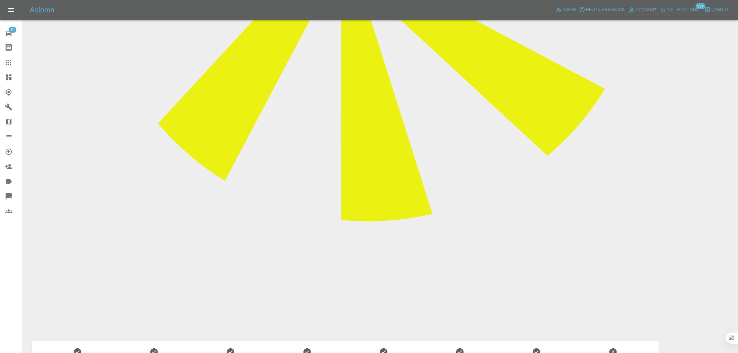
scroll to position [426, 0]
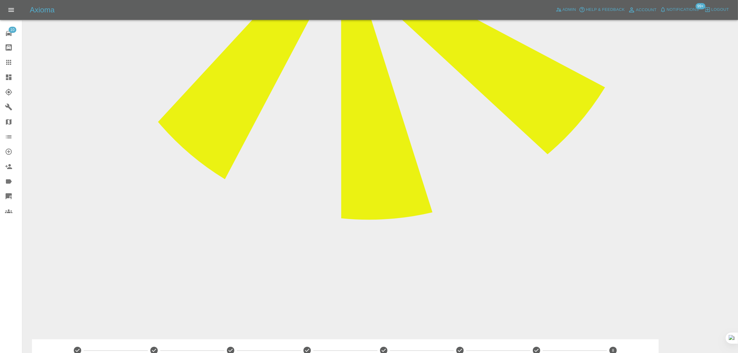
paste textarea "I have settled the invoice and am broadly satisfied with the repairs but I did …"
type textarea "I have settled the invoice and am broadly satisfied with the repairs but I did …"
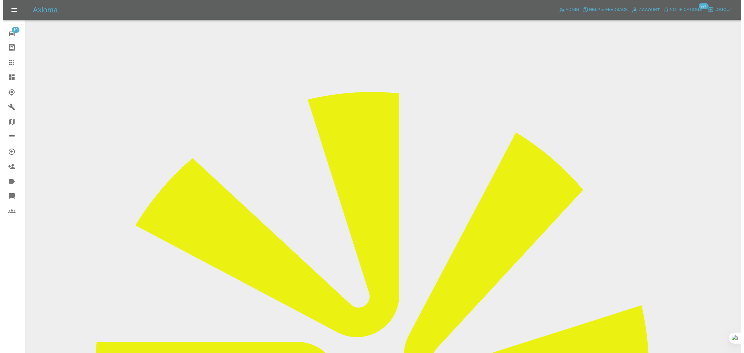
scroll to position [0, 0]
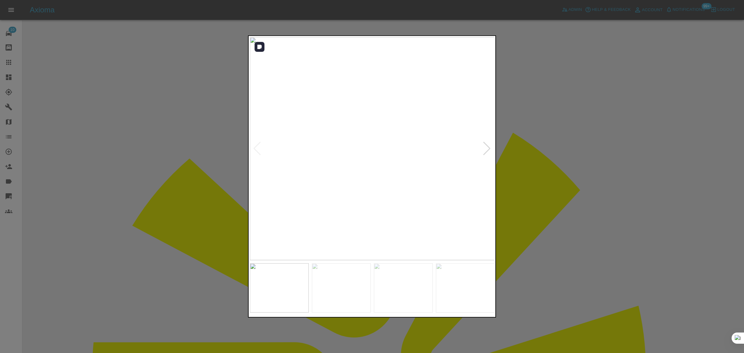
click at [485, 152] on div at bounding box center [486, 149] width 8 height 14
click at [523, 163] on div at bounding box center [372, 176] width 744 height 353
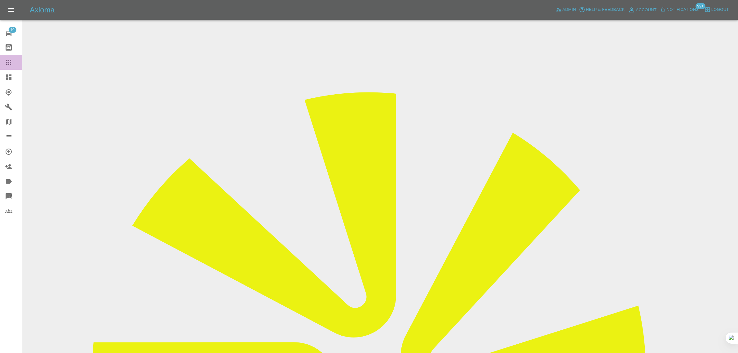
click at [7, 67] on link "Claims" at bounding box center [11, 62] width 22 height 15
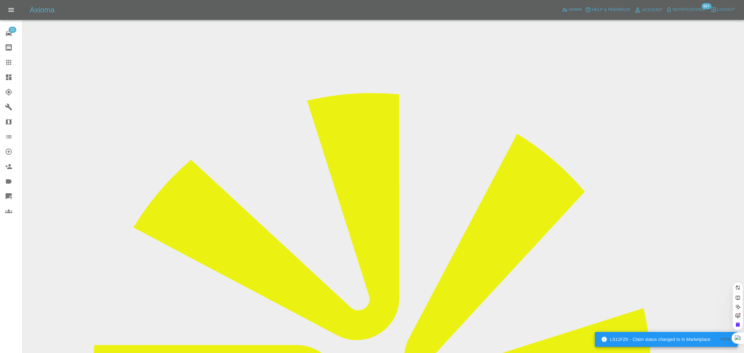
paste input "ashleigh.tran31@icloud.com"
type input "ashleigh.tran31@icloud.com"
click at [571, 11] on span "Admin" at bounding box center [575, 9] width 14 height 7
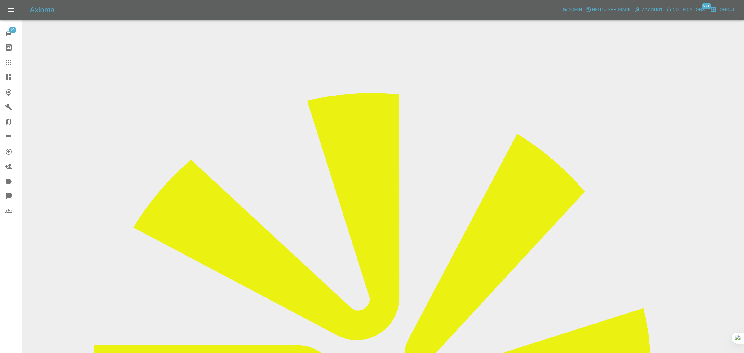
paste input "ashleigh.tran31@icloud.com"
type input "ashleigh.tran31@icloud.com"
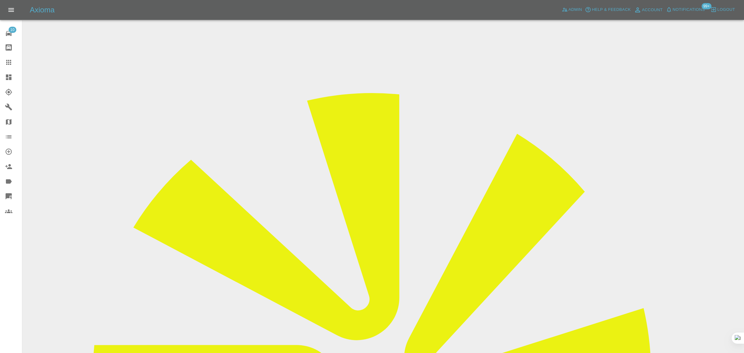
scroll to position [0, 0]
click at [10, 59] on icon at bounding box center [8, 62] width 7 height 7
paste input "willhanrahan@btconnect.com"
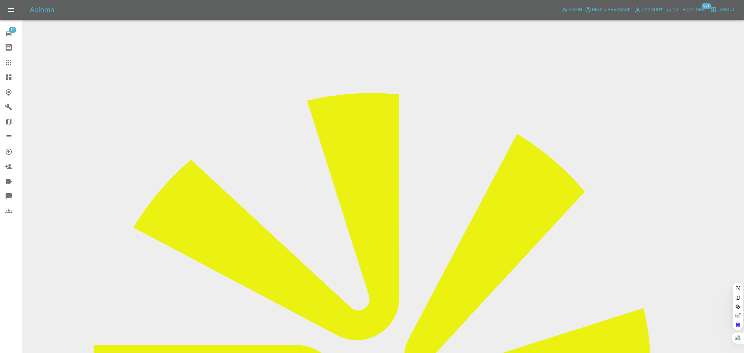
type input "willhanrahan@btconnect.com"
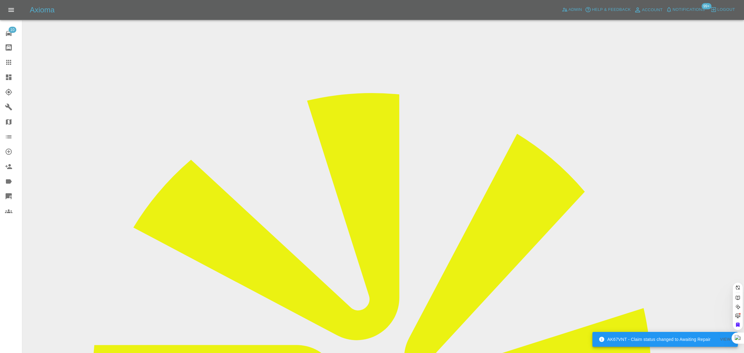
scroll to position [0, 16]
click at [14, 274] on div "10 Repair home Bodyshop home Claims Dashboard Explorer Garages Map Organization…" at bounding box center [11, 176] width 22 height 353
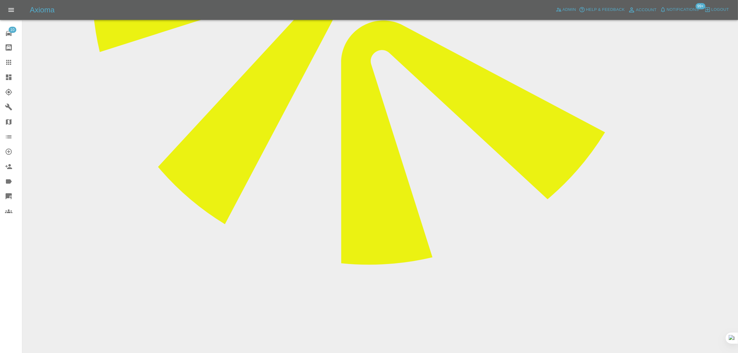
scroll to position [387, 0]
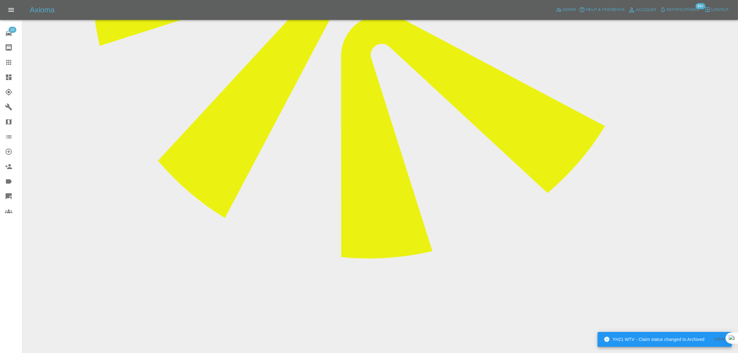
click at [8, 59] on icon at bounding box center [8, 62] width 7 height 7
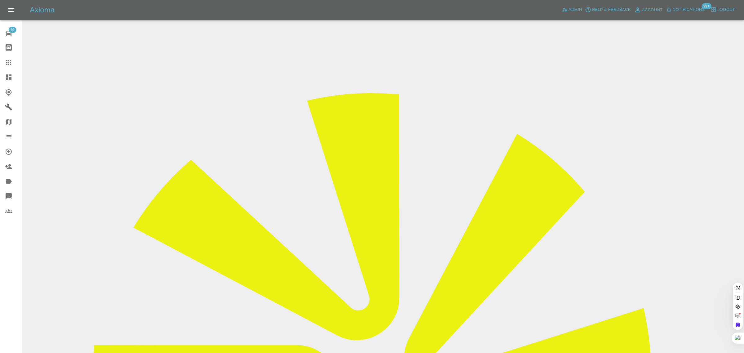
paste input "AdamMut1@hotmail.com"
type input "AdamMut1@hotmail.com"
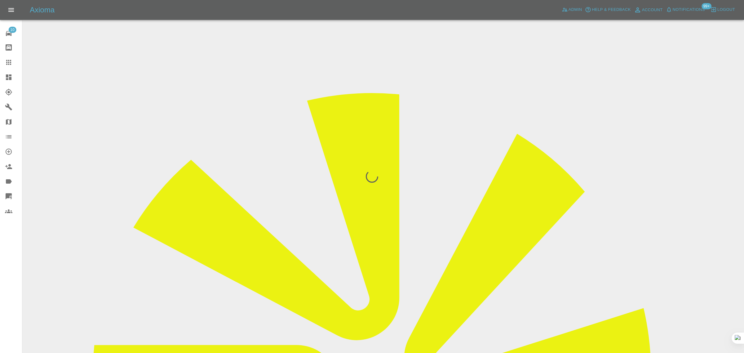
click at [5, 271] on div "10 Repair home Bodyshop home Claims Dashboard Explorer Garages Map Organization…" at bounding box center [11, 176] width 22 height 353
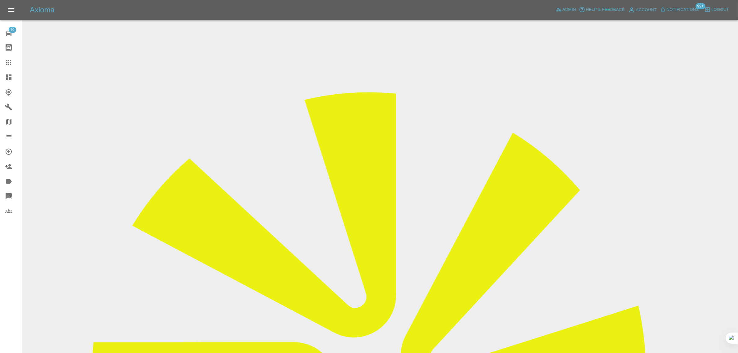
scroll to position [232, 0]
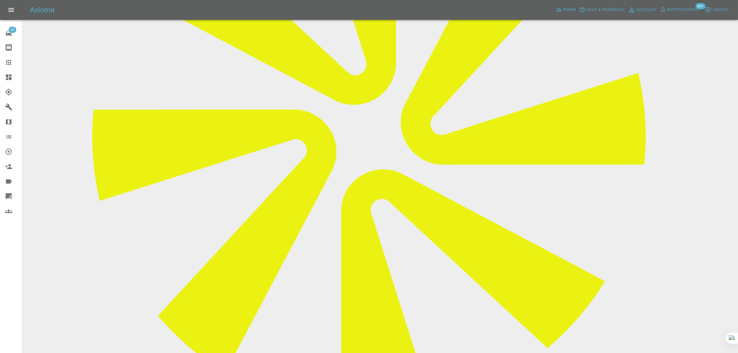
paste textarea "I had received a quote through your website regarding damage to my car, however…"
type textarea "I had received a quote through your website regarding damage to my car, however…"
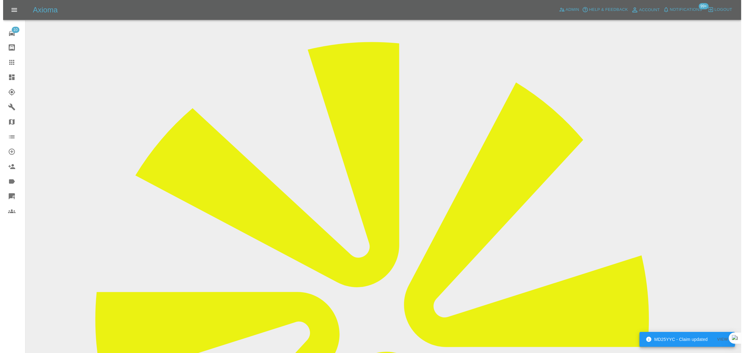
scroll to position [0, 0]
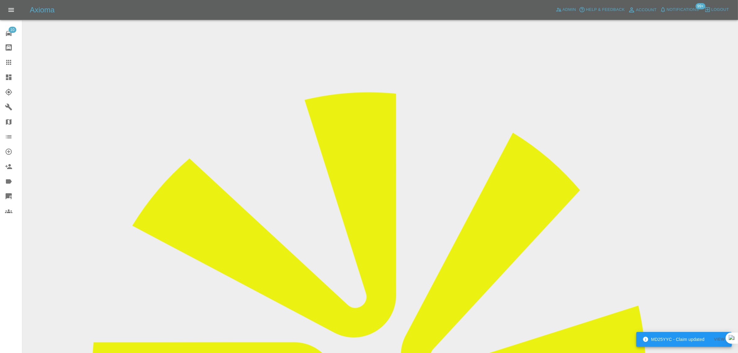
drag, startPoint x: 580, startPoint y: 97, endPoint x: 341, endPoint y: 5, distance: 255.3
copy tbody "Repair shop"
click at [6, 63] on icon at bounding box center [8, 62] width 5 height 5
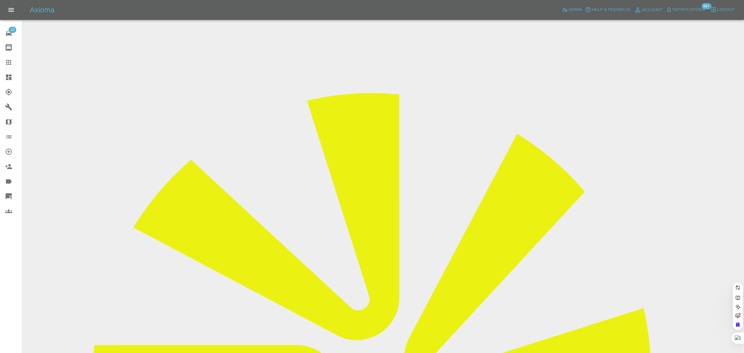
paste input "bennymartin434@gmail.com"
type input "bennymartin434@gmail.com"
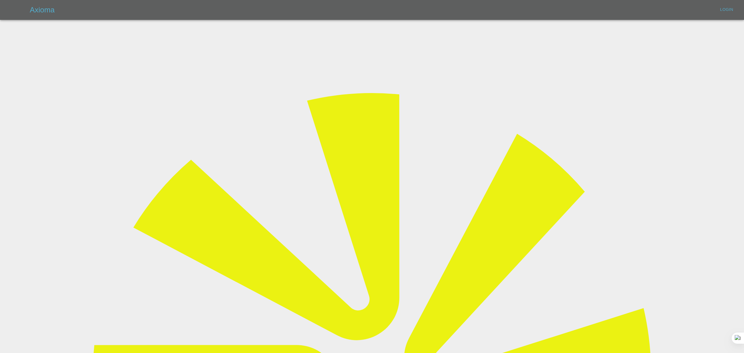
type input "bookkeeping@fifoaccounting.com"
drag, startPoint x: 360, startPoint y: 109, endPoint x: 361, endPoint y: 118, distance: 8.5
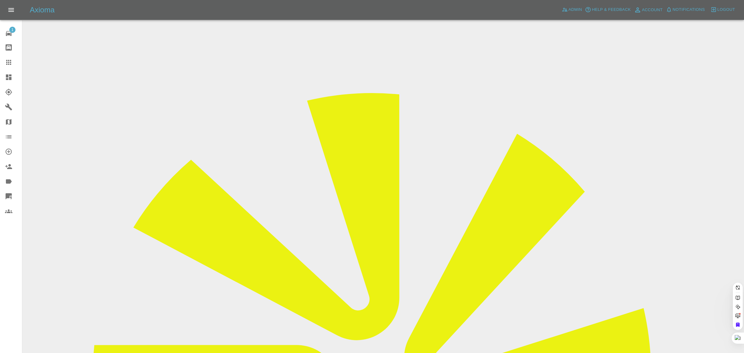
paste input "bennymartin434@gmail.com"
type input "bennymartin434@gmail.com"
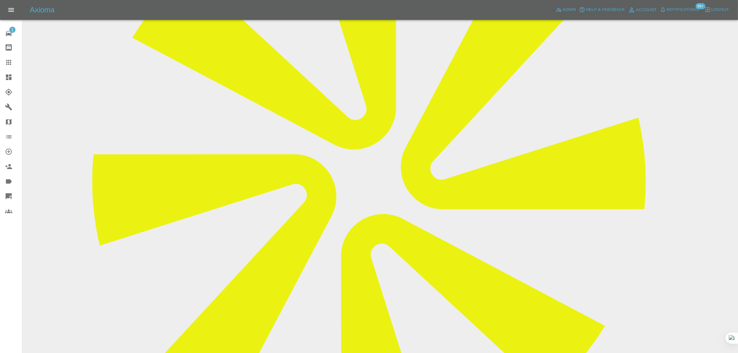
scroll to position [77, 0]
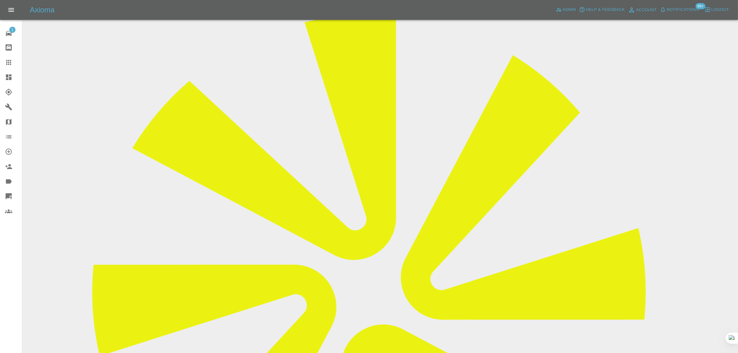
drag, startPoint x: 344, startPoint y: 130, endPoint x: 436, endPoint y: 126, distance: 92.1
copy td "bennymartin434@gmail.com"
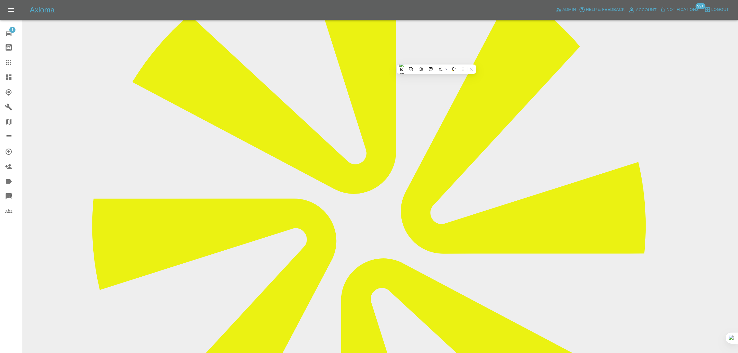
scroll to position [0, 0]
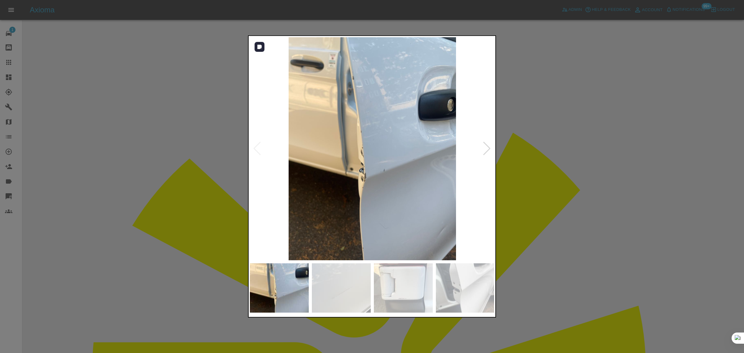
click at [487, 149] on div at bounding box center [486, 149] width 8 height 14
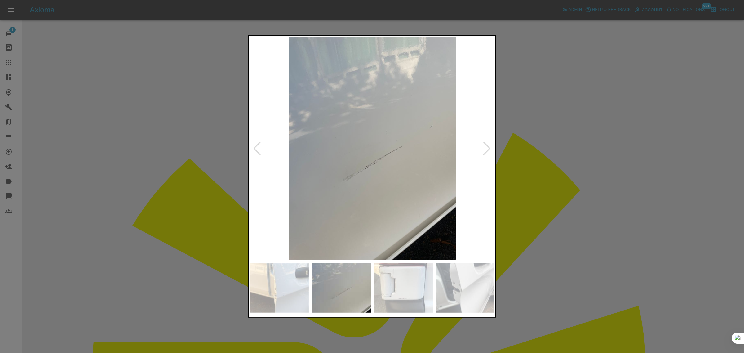
click at [487, 149] on div at bounding box center [486, 149] width 8 height 14
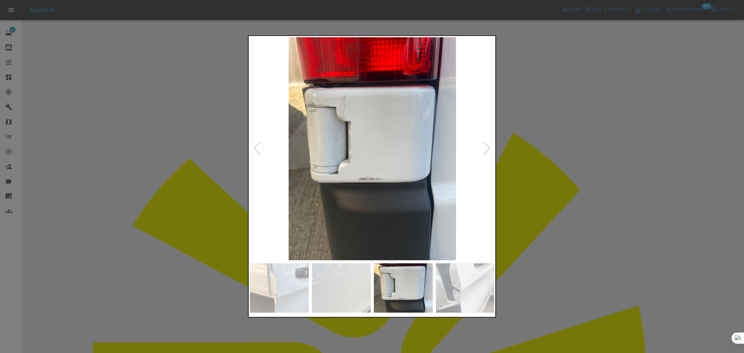
click at [487, 149] on div at bounding box center [486, 149] width 8 height 14
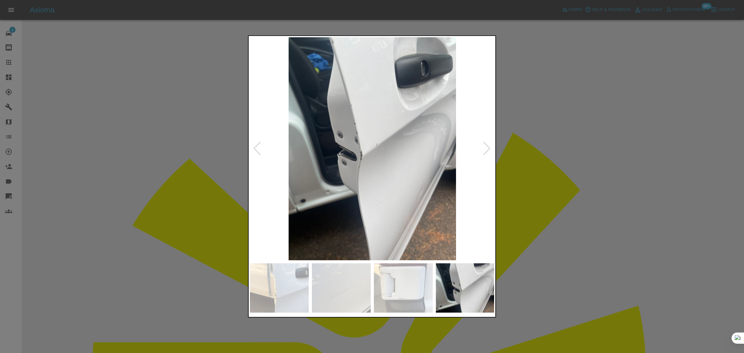
click at [487, 149] on div at bounding box center [486, 149] width 8 height 14
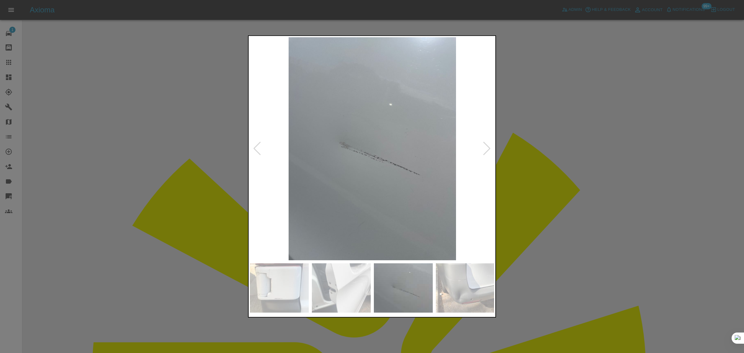
click at [487, 149] on div at bounding box center [486, 149] width 8 height 14
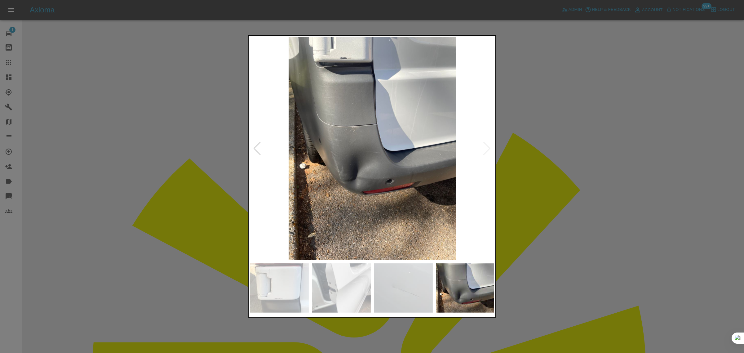
click at [487, 149] on img at bounding box center [372, 148] width 245 height 223
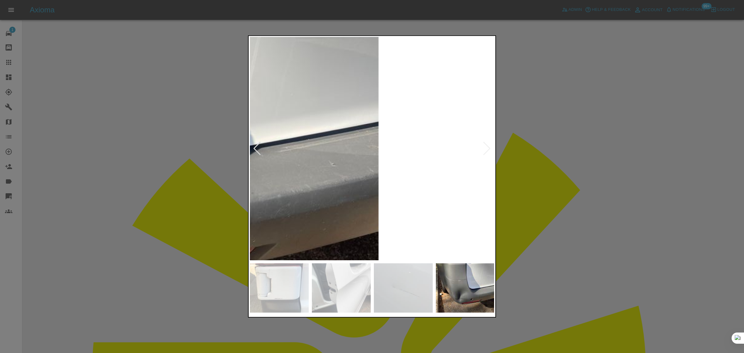
click at [316, 175] on img at bounding box center [127, 147] width 734 height 668
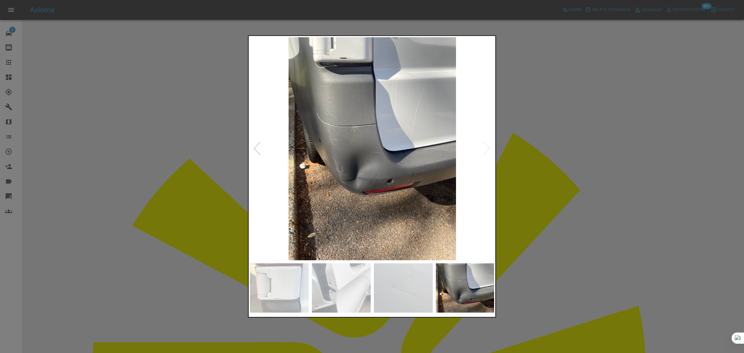
click at [552, 182] on div at bounding box center [372, 176] width 744 height 353
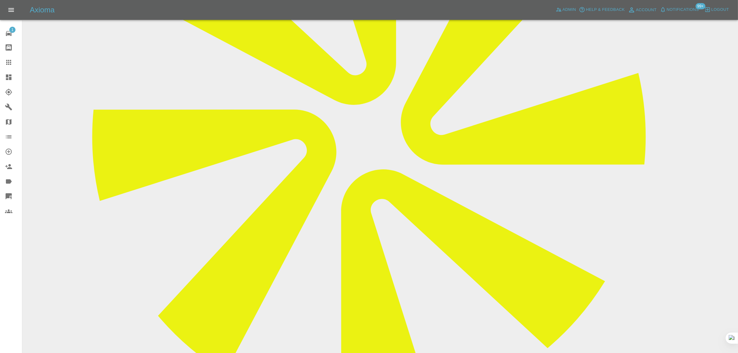
scroll to position [337, 0]
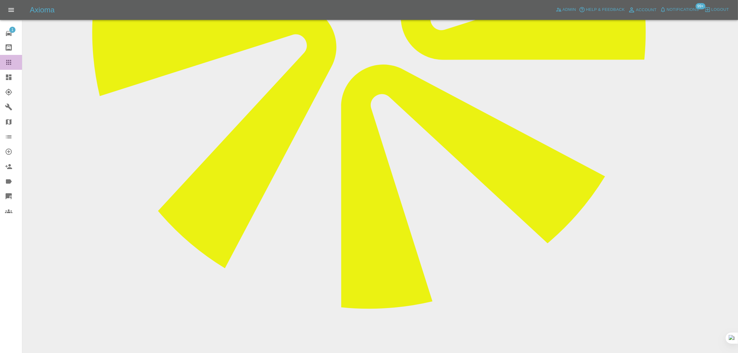
click at [15, 61] on div at bounding box center [13, 62] width 17 height 7
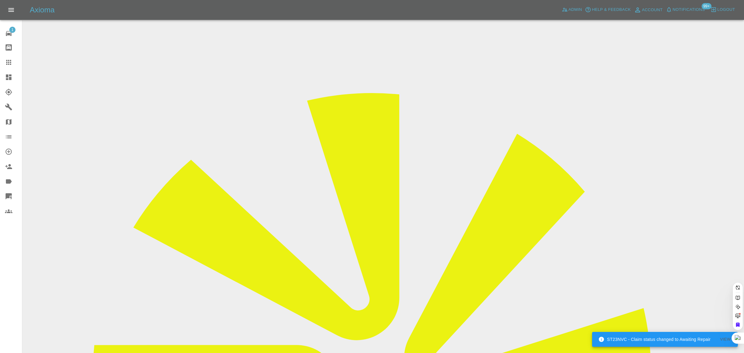
paste input "redscally@yahoo.co.uk"
type input "redscally@yahoo.co.uk"
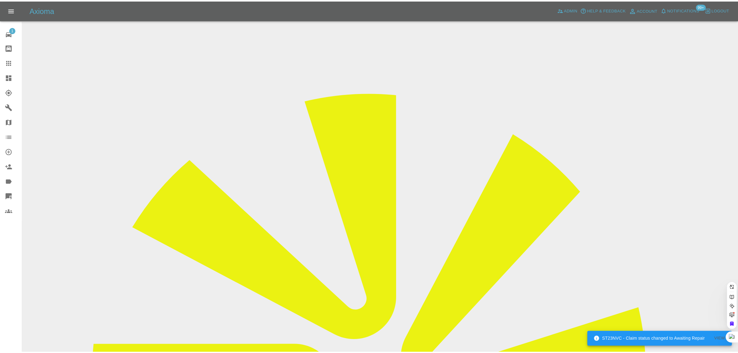
scroll to position [0, 0]
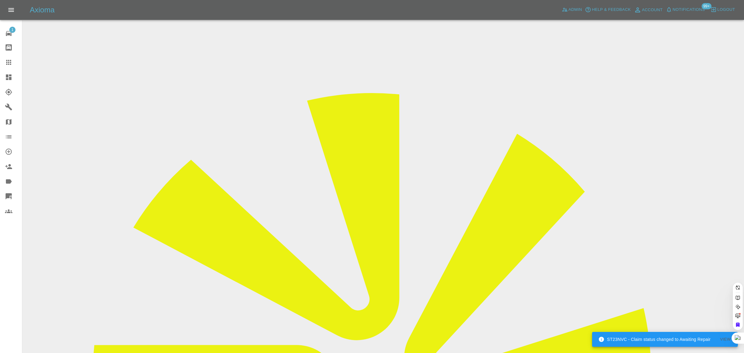
drag, startPoint x: 369, startPoint y: 217, endPoint x: 111, endPoint y: 0, distance: 337.7
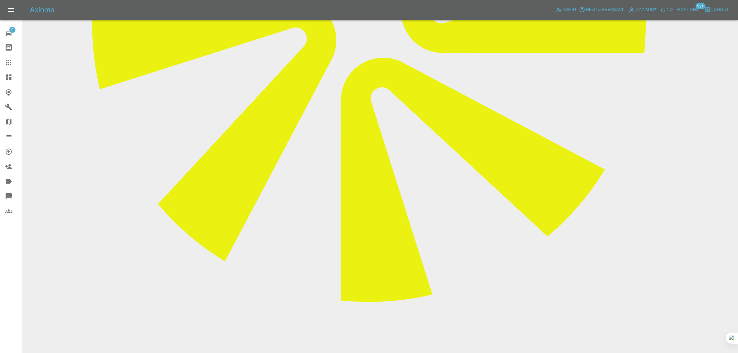
scroll to position [349, 0]
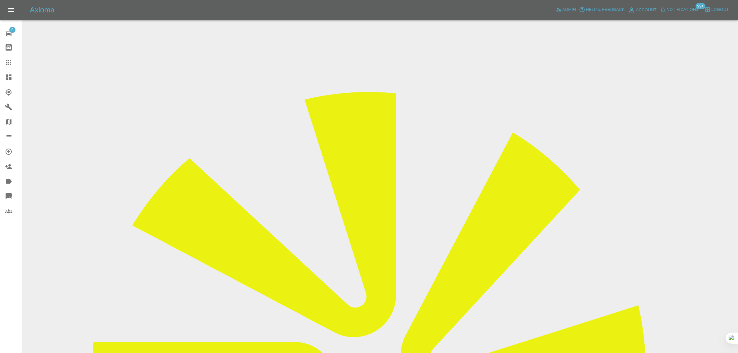
scroll to position [0, 0]
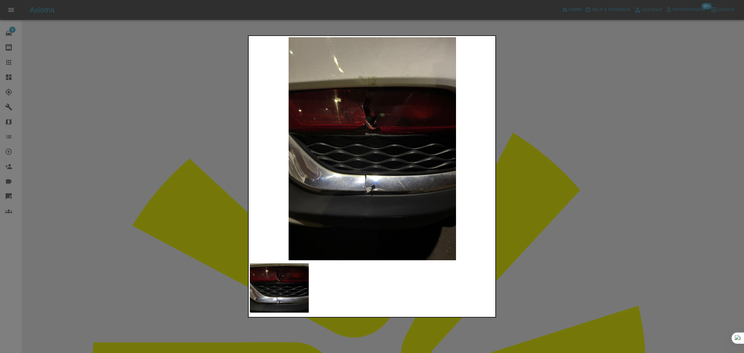
click at [509, 125] on div at bounding box center [372, 176] width 744 height 353
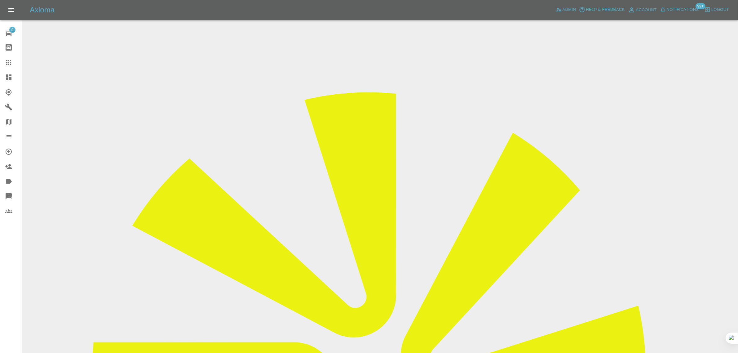
copy div "ashleigh.tran31@icloud.com"
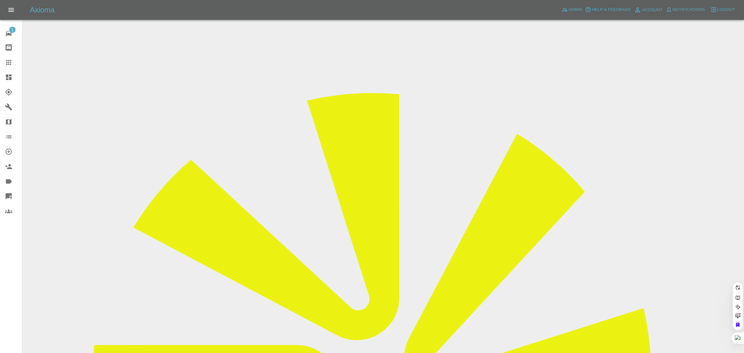
paste input "[EMAIL_ADDRESS][DOMAIN_NAME]"
type input "[EMAIL_ADDRESS][DOMAIN_NAME]"
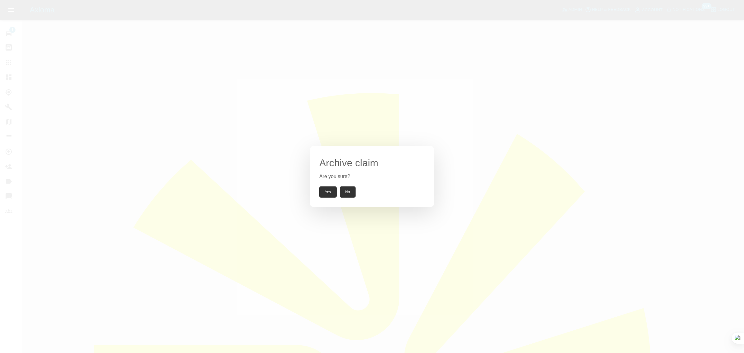
click at [332, 191] on button "Yes" at bounding box center [327, 191] width 17 height 11
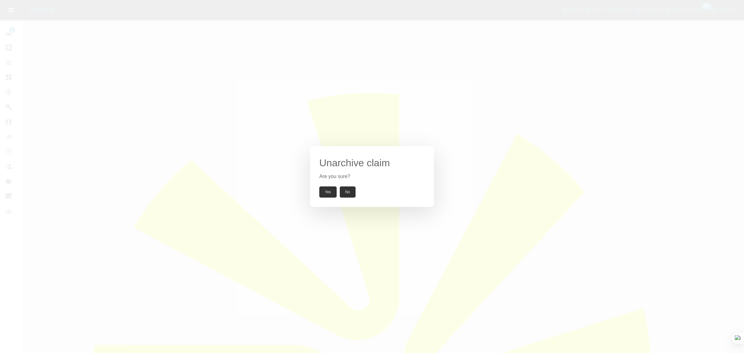
click at [327, 192] on button "Yes" at bounding box center [327, 191] width 17 height 11
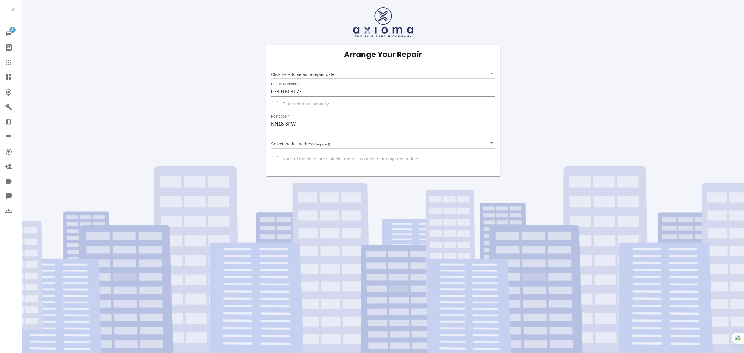
click at [11, 66] on icon at bounding box center [8, 62] width 7 height 7
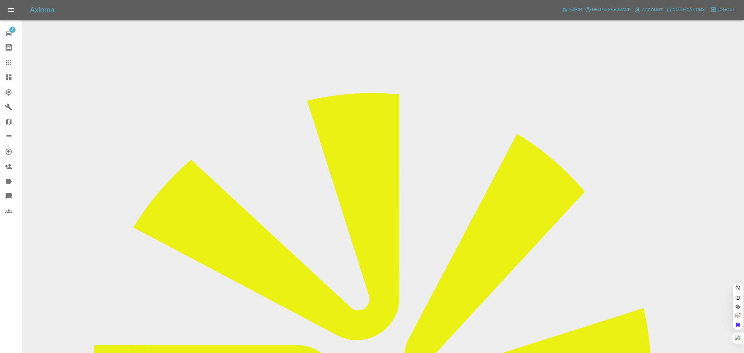
paste input "andyhelen2020@gmail.com"
type input "andyhelen2020@gmail.com"
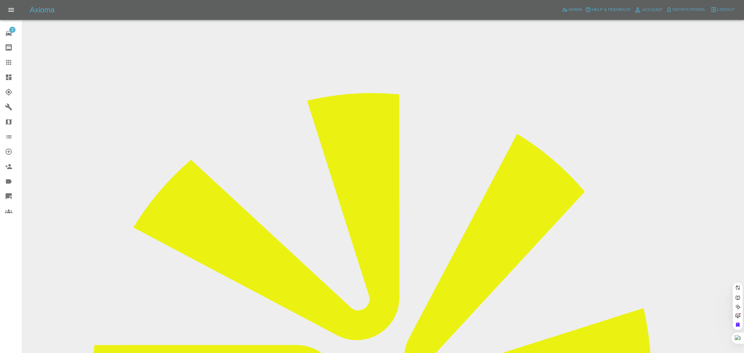
scroll to position [0, 12]
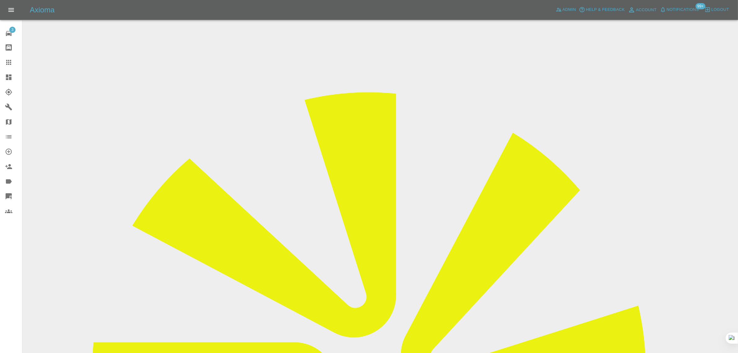
click at [0, 0] on input "Choose images" at bounding box center [0, 0] width 0 height 0
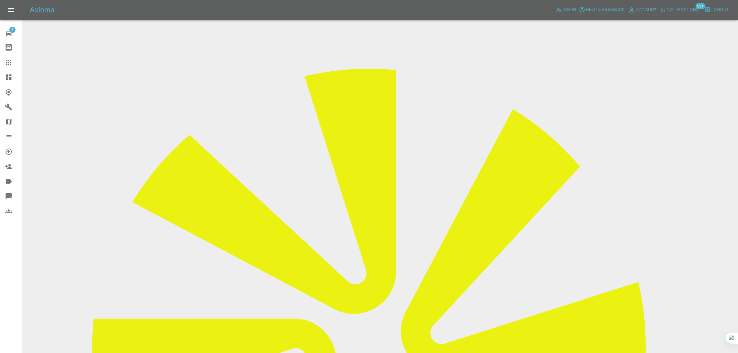
scroll to position [30, 0]
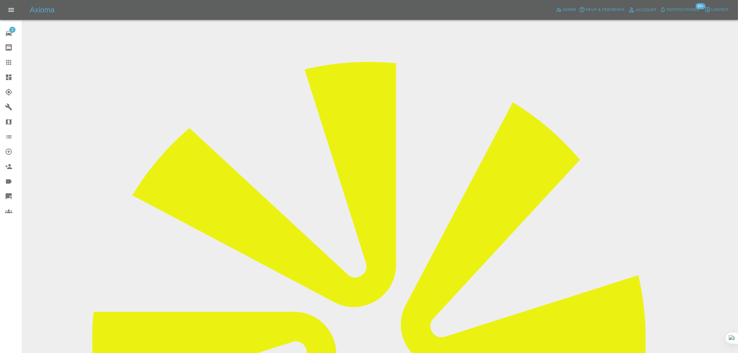
click at [11, 63] on icon at bounding box center [8, 62] width 7 height 7
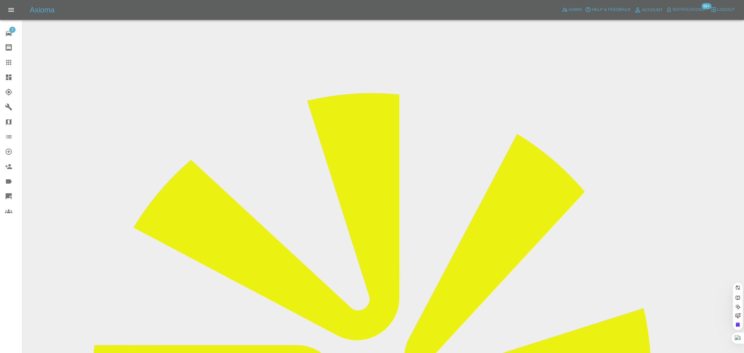
paste input "worrell38@gmail.com"
type input "worrell38@gmail.com"
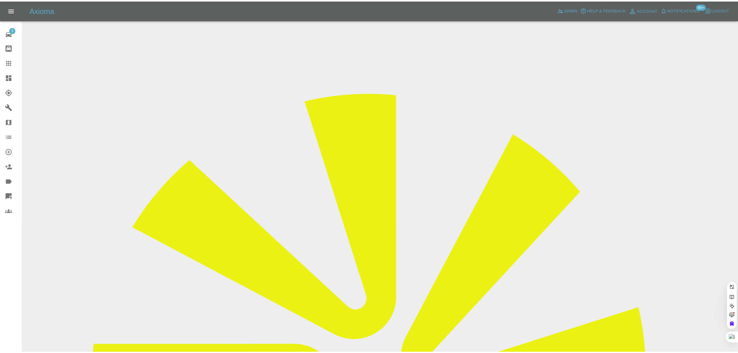
scroll to position [0, 0]
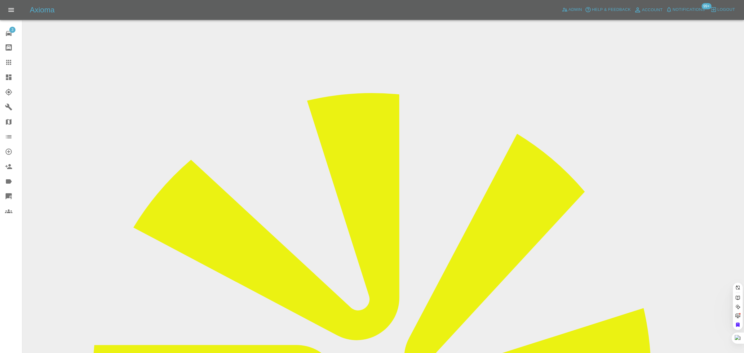
click at [14, 268] on div "3 Repair home Bodyshop home Claims Dashboard Explorer Garages Map Organization …" at bounding box center [11, 176] width 22 height 353
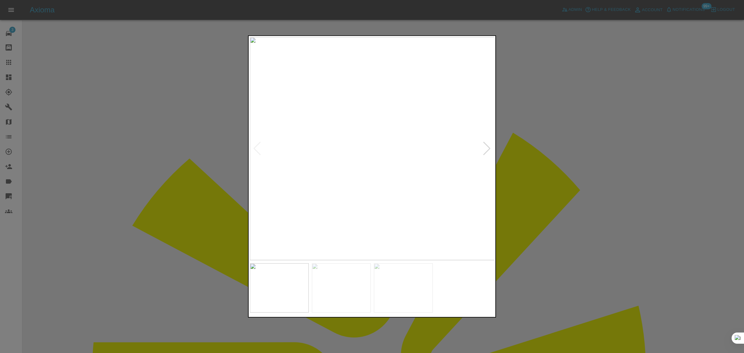
click at [568, 149] on div at bounding box center [372, 176] width 744 height 353
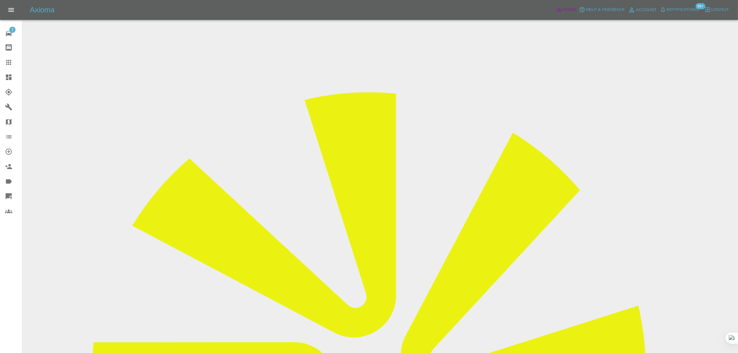
click at [577, 14] on link "Admin" at bounding box center [566, 10] width 24 height 10
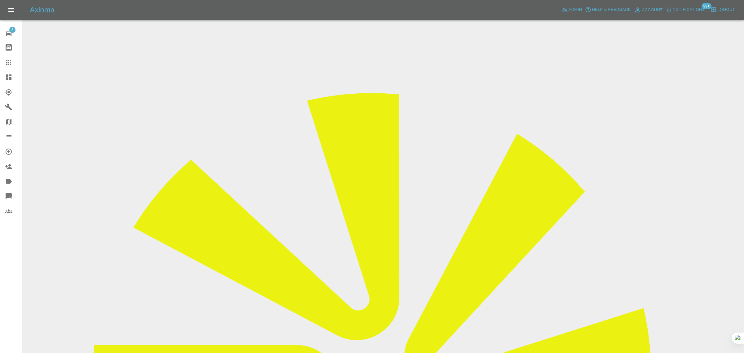
paste input "[PERSON_NAME][EMAIL_ADDRESS][PERSON_NAME][DOMAIN_NAME]"
type input "sriram.pandarinathan@gmail.co"
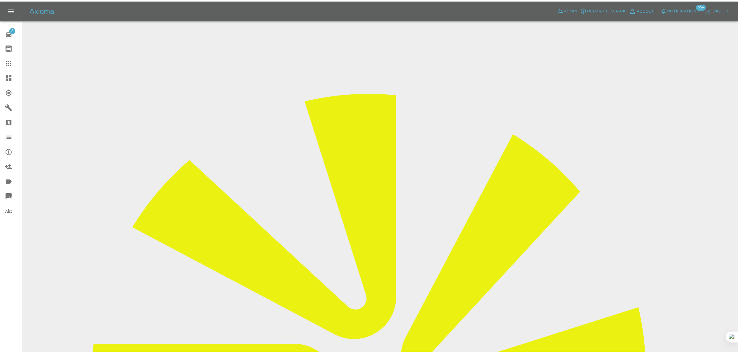
scroll to position [0, 0]
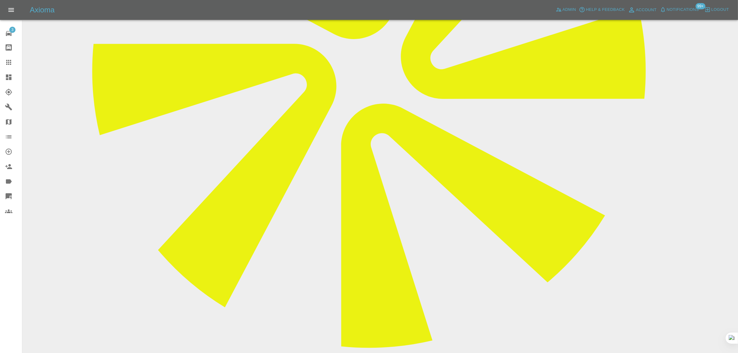
scroll to position [194, 0]
